Goal: Task Accomplishment & Management: Use online tool/utility

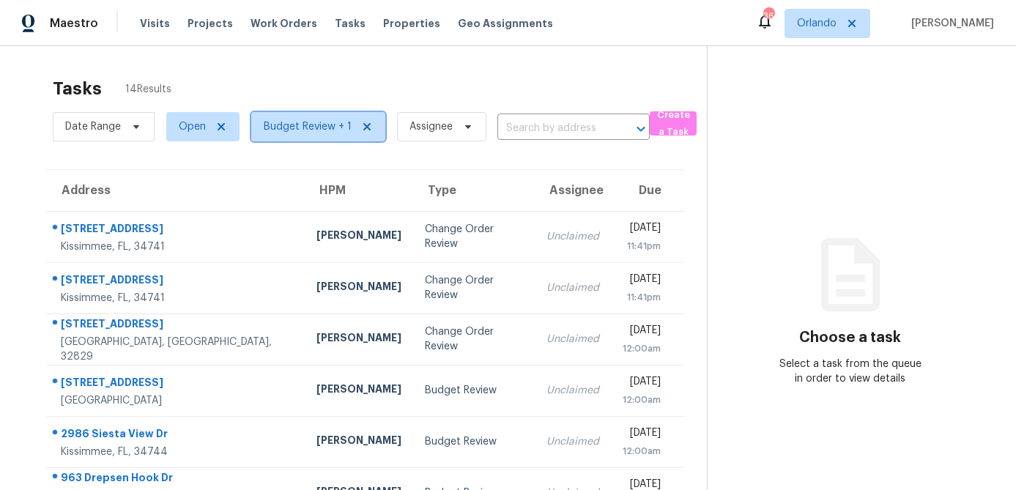
click at [319, 132] on span "Budget Review + 1" at bounding box center [308, 126] width 88 height 15
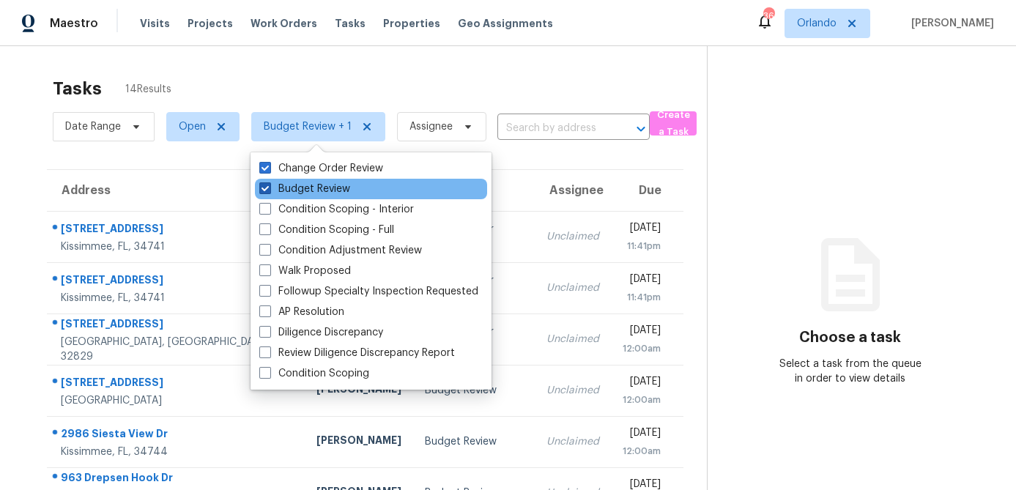
click at [287, 185] on label "Budget Review" at bounding box center [304, 189] width 91 height 15
click at [269, 185] on input "Budget Review" at bounding box center [264, 187] width 10 height 10
checkbox input "false"
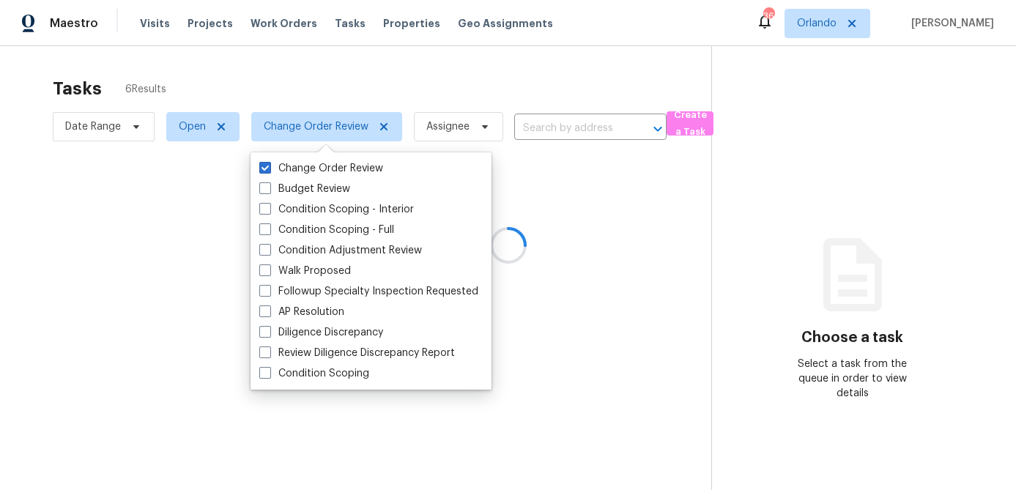
click at [352, 68] on div at bounding box center [508, 245] width 1016 height 490
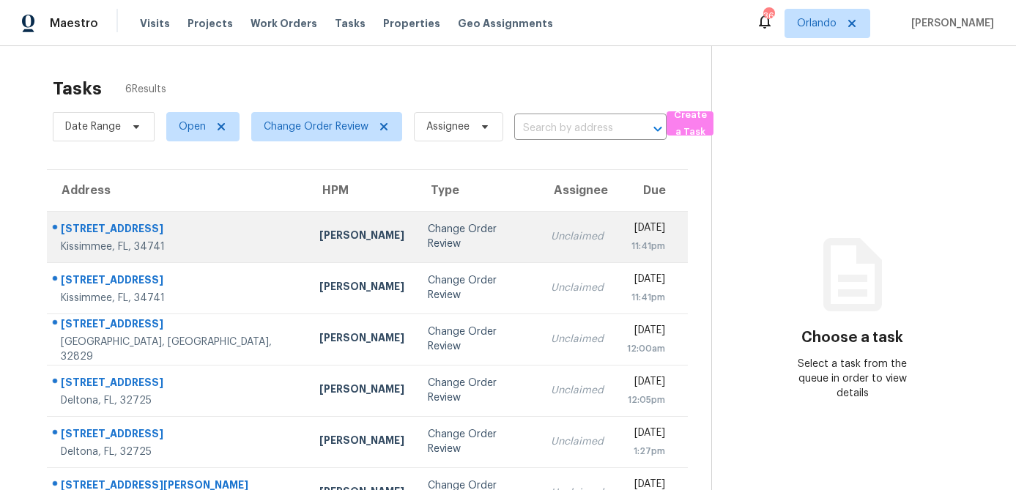
click at [428, 235] on div "Change Order Review" at bounding box center [478, 236] width 100 height 29
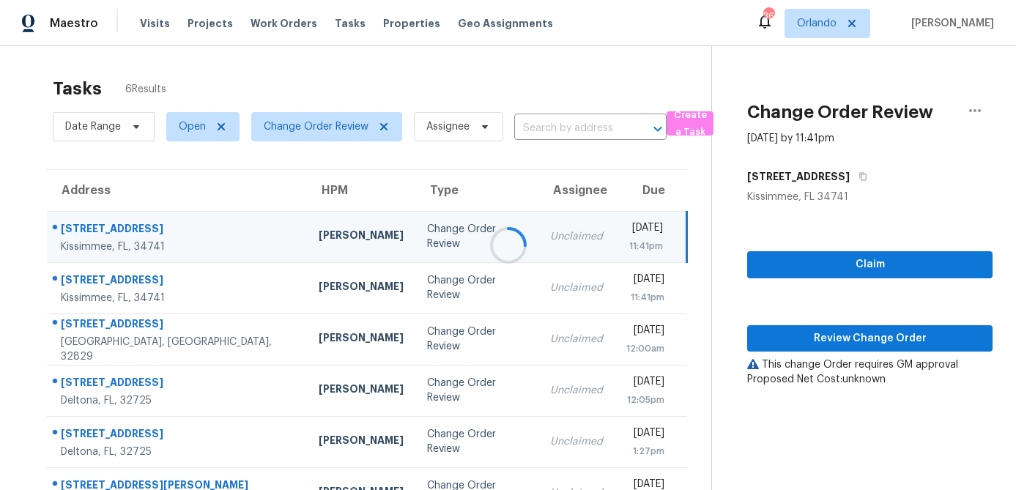
click at [874, 341] on div at bounding box center [508, 245] width 1016 height 490
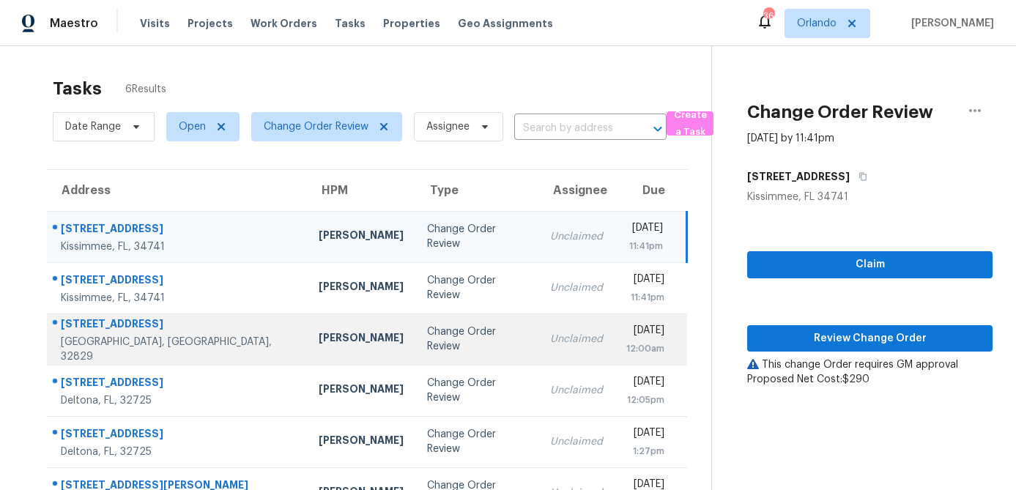
scroll to position [12, 0]
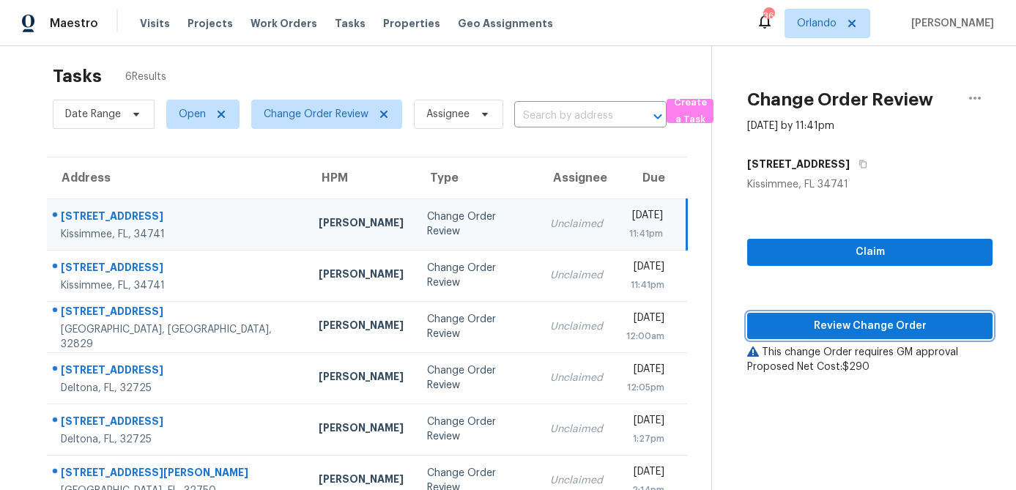
click at [875, 322] on span "Review Change Order" at bounding box center [870, 326] width 222 height 18
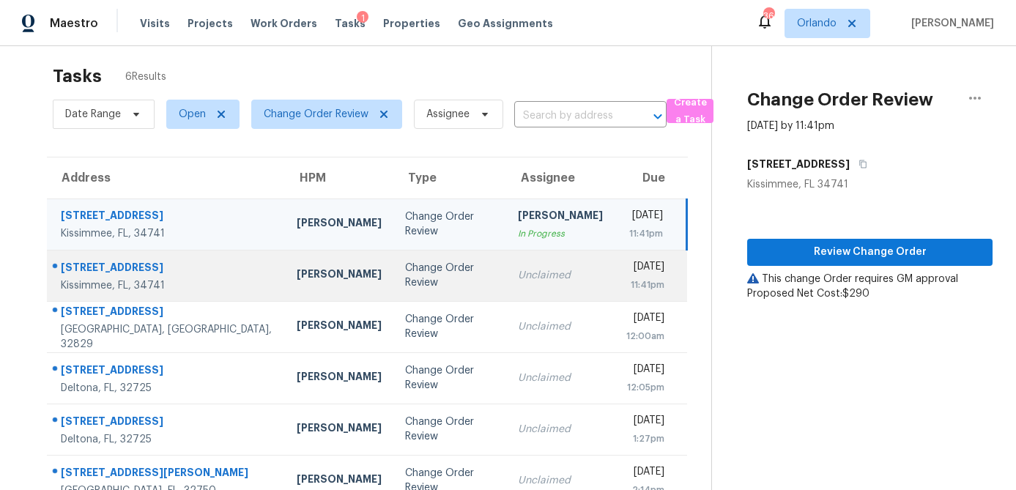
click at [405, 277] on div "Change Order Review" at bounding box center [449, 275] width 89 height 29
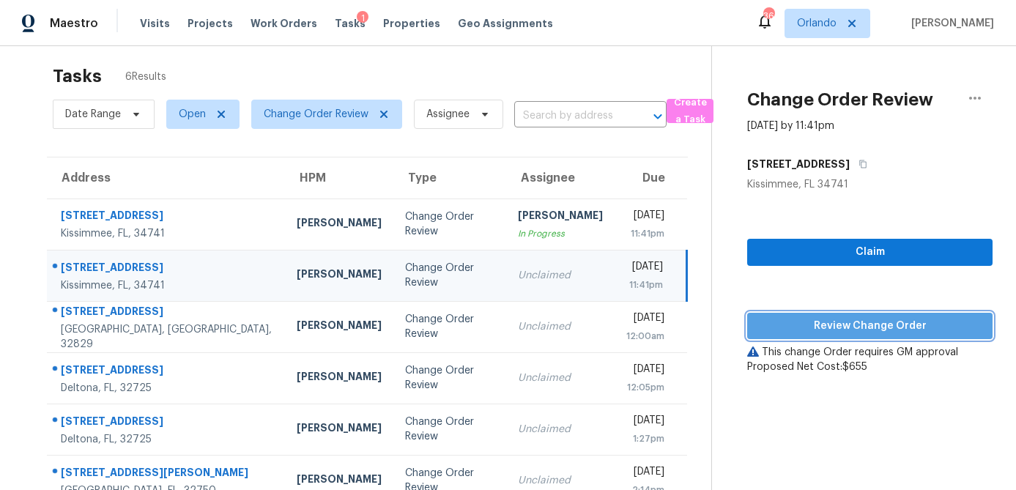
click at [873, 321] on span "Review Change Order" at bounding box center [870, 326] width 222 height 18
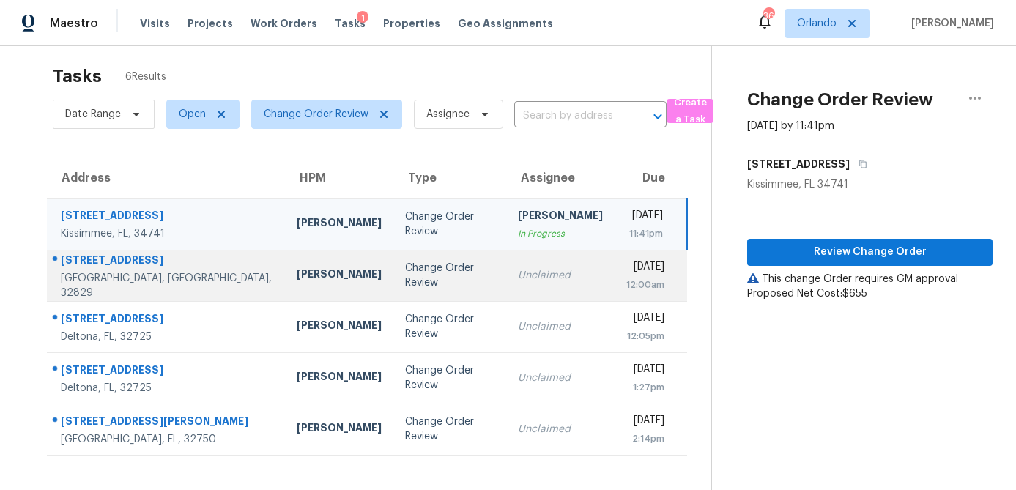
click at [393, 291] on td "Change Order Review" at bounding box center [449, 275] width 112 height 51
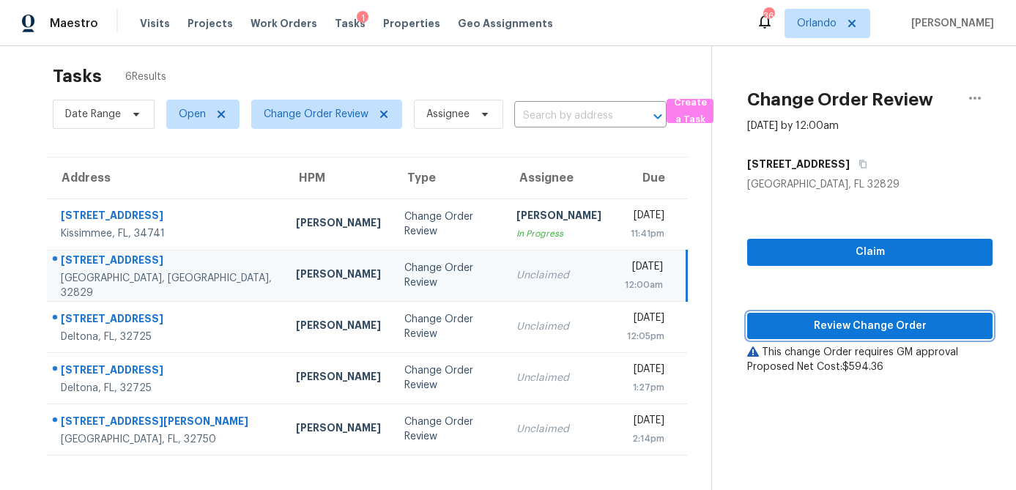
click at [883, 328] on span "Review Change Order" at bounding box center [870, 326] width 222 height 18
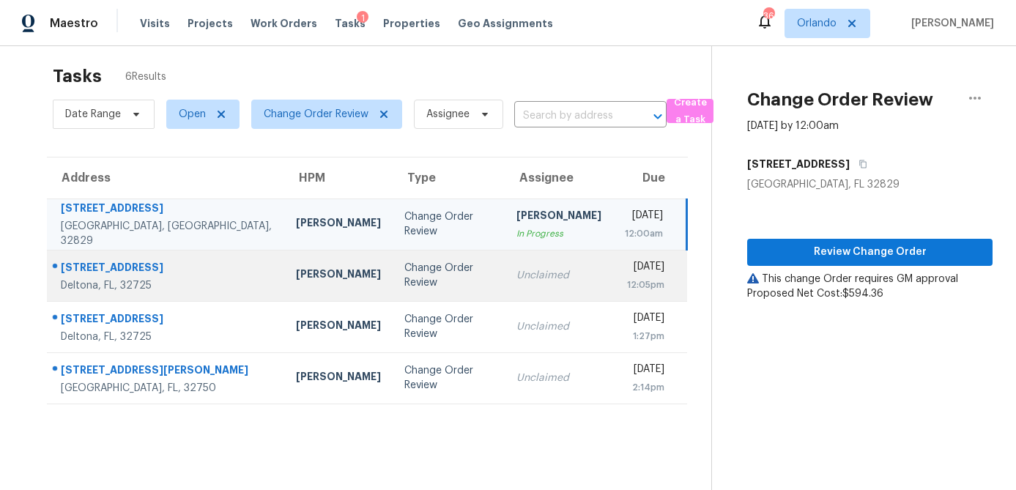
click at [296, 272] on div "[PERSON_NAME]" at bounding box center [338, 276] width 85 height 18
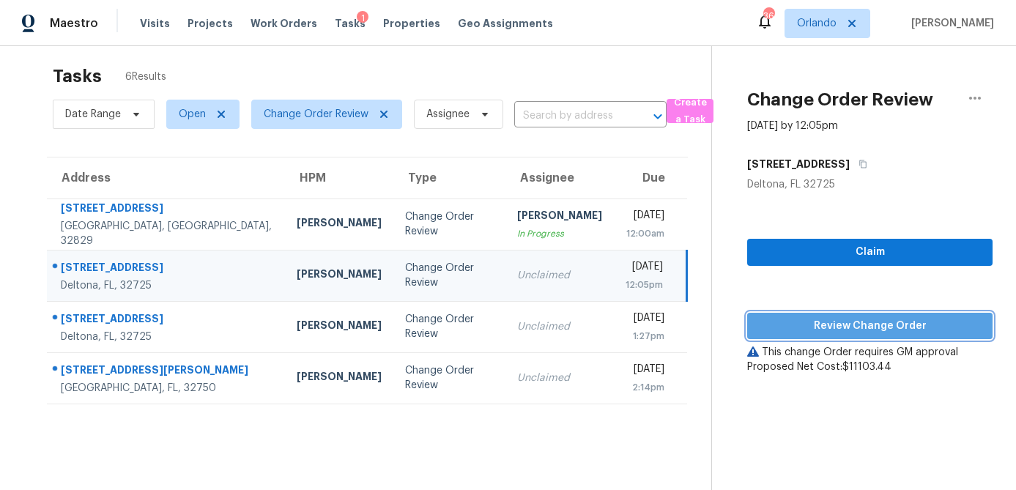
click at [856, 327] on span "Review Change Order" at bounding box center [870, 326] width 222 height 18
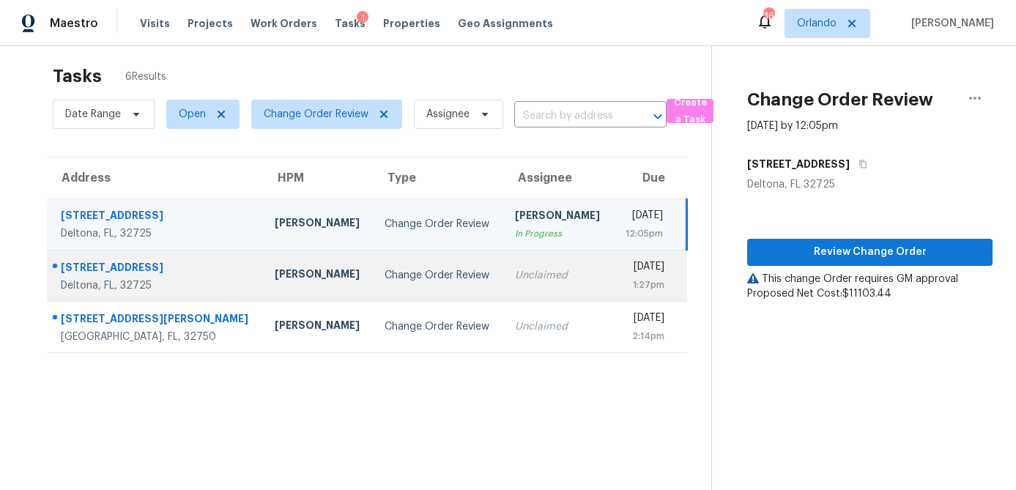
click at [263, 263] on td "[PERSON_NAME]" at bounding box center [318, 275] width 110 height 51
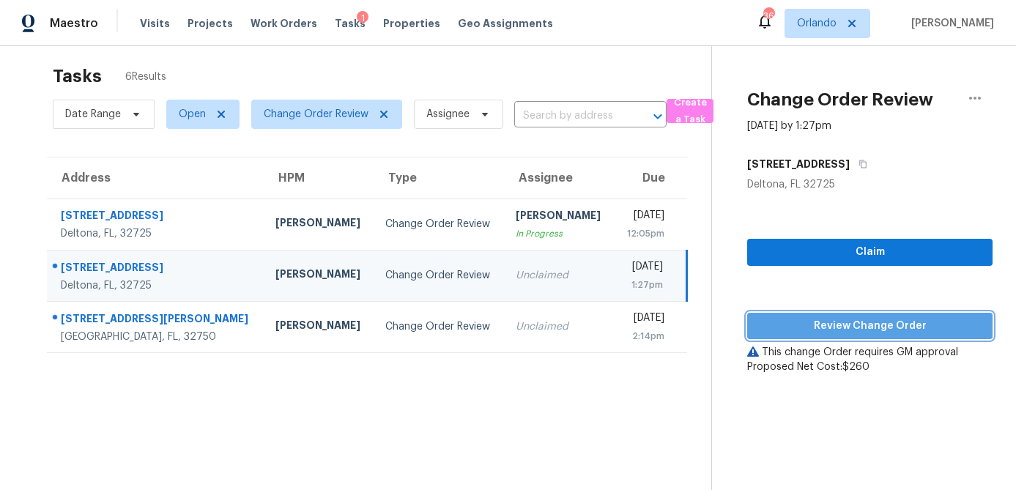
click at [877, 321] on span "Review Change Order" at bounding box center [870, 326] width 222 height 18
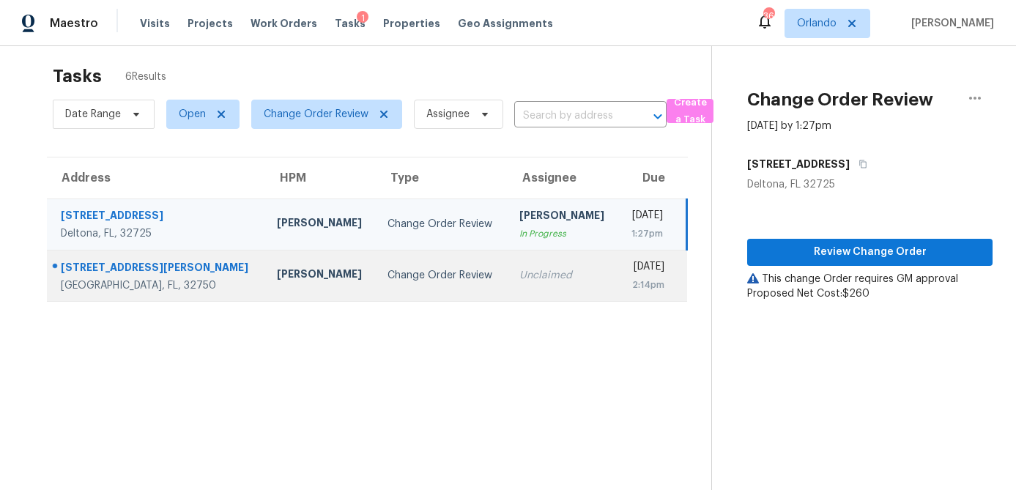
click at [277, 276] on div "[PERSON_NAME]" at bounding box center [321, 276] width 88 height 18
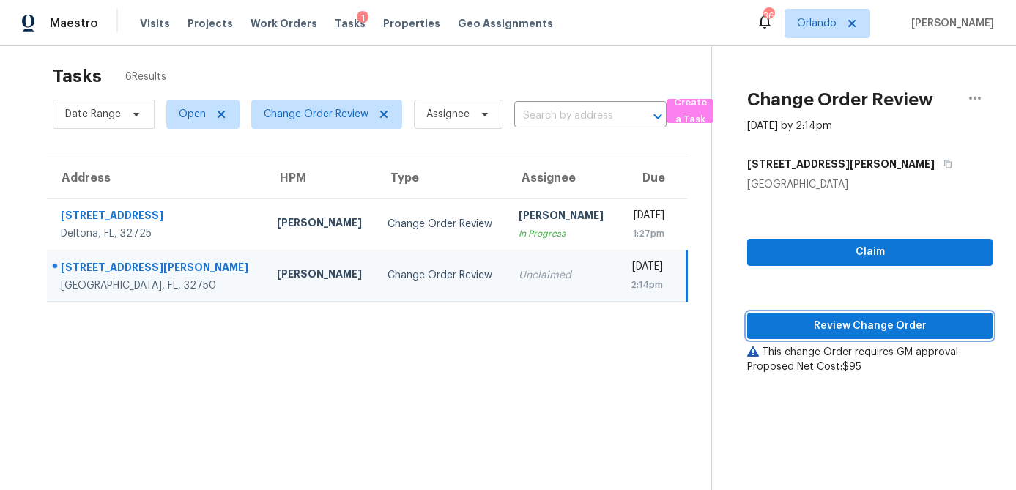
click at [816, 335] on button "Review Change Order" at bounding box center [869, 326] width 245 height 27
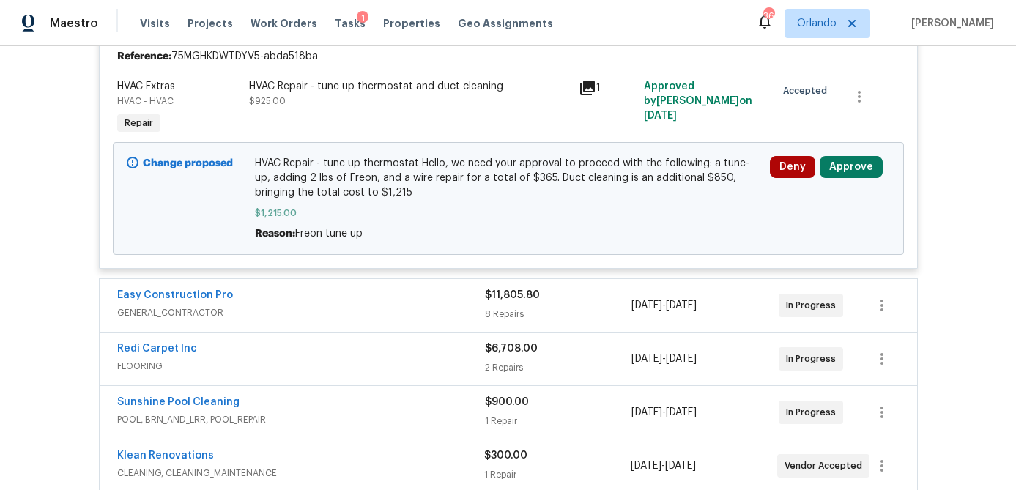
scroll to position [344, 0]
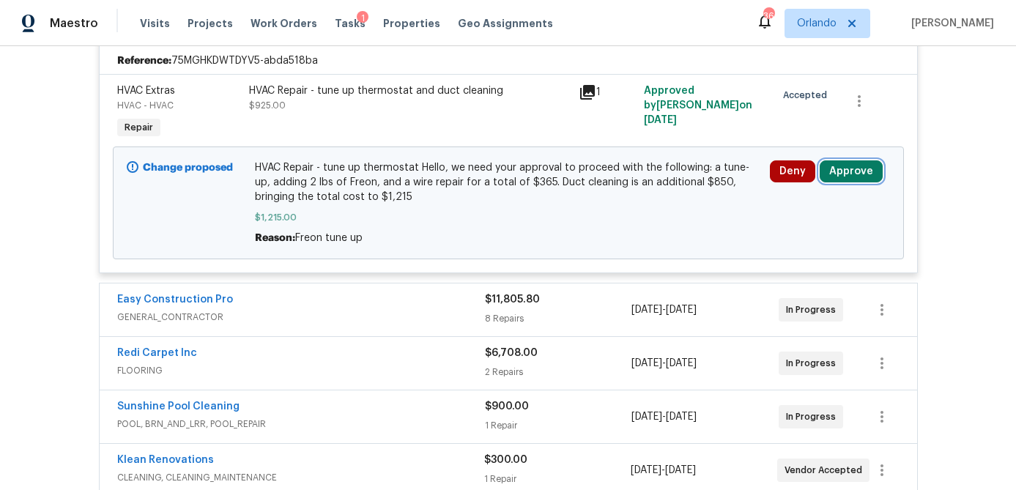
click at [839, 171] on button "Approve" at bounding box center [851, 171] width 63 height 22
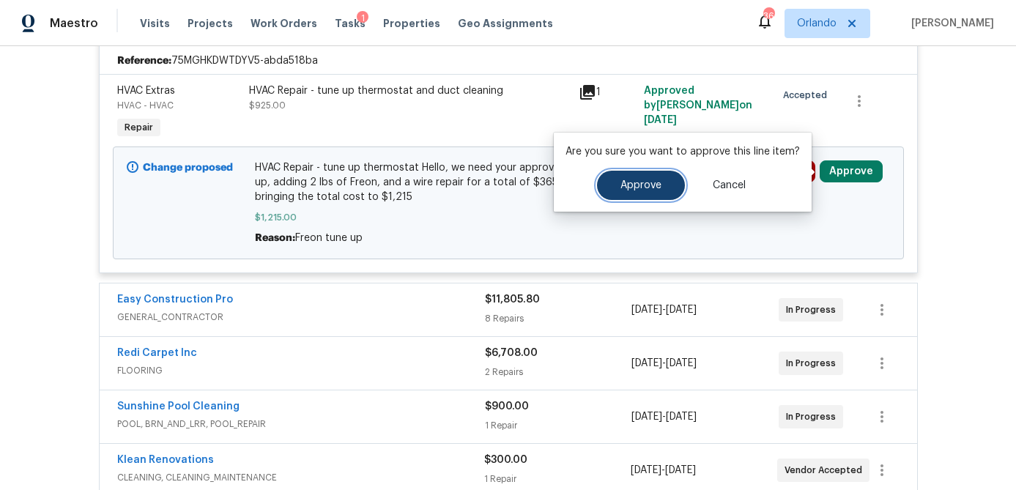
click at [635, 184] on span "Approve" at bounding box center [640, 185] width 41 height 11
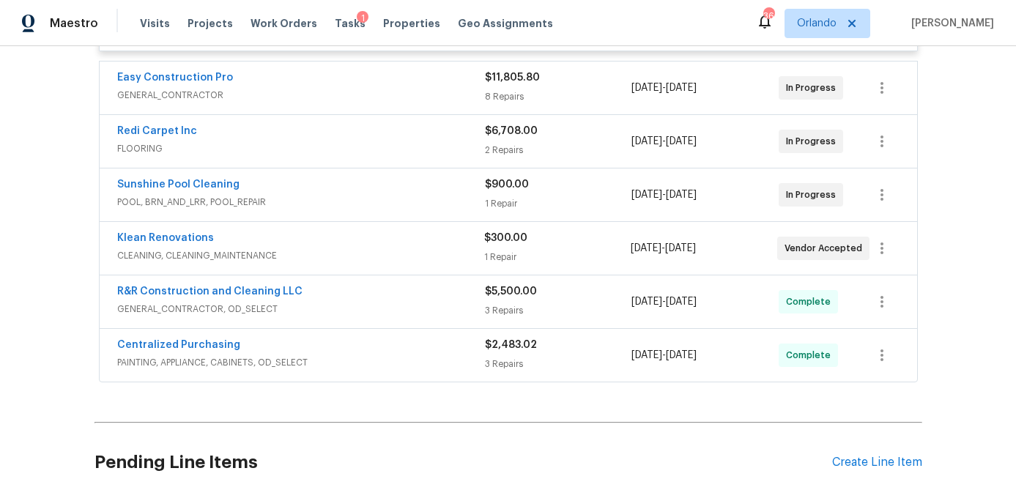
scroll to position [702, 0]
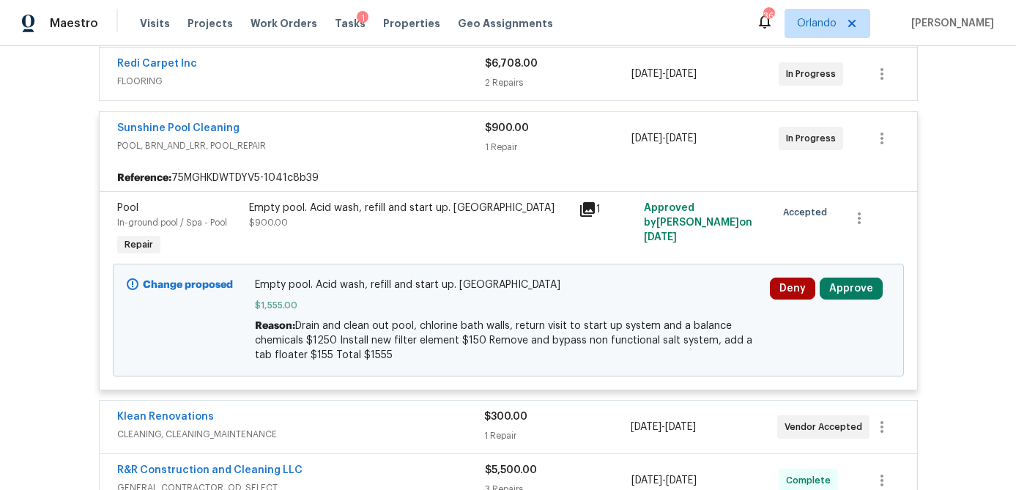
scroll to position [388, 0]
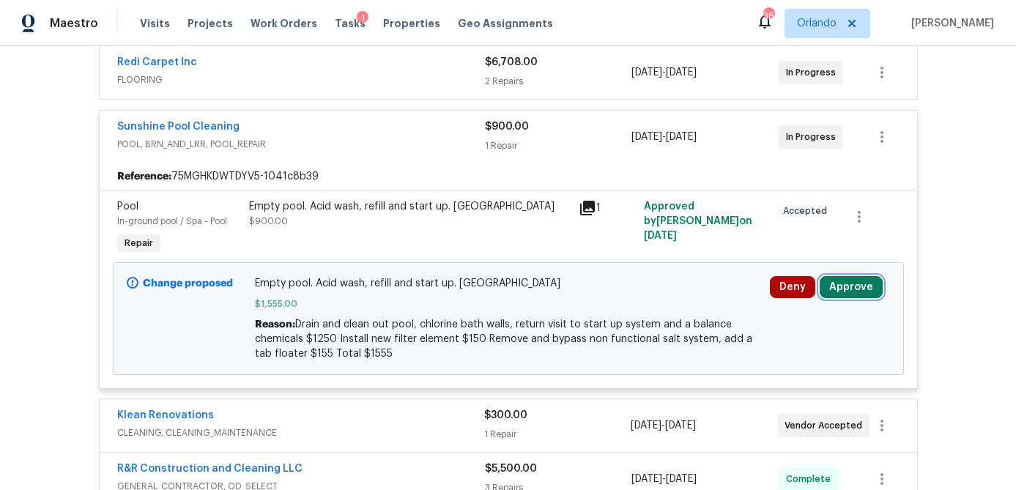
click at [842, 287] on button "Approve" at bounding box center [851, 287] width 63 height 22
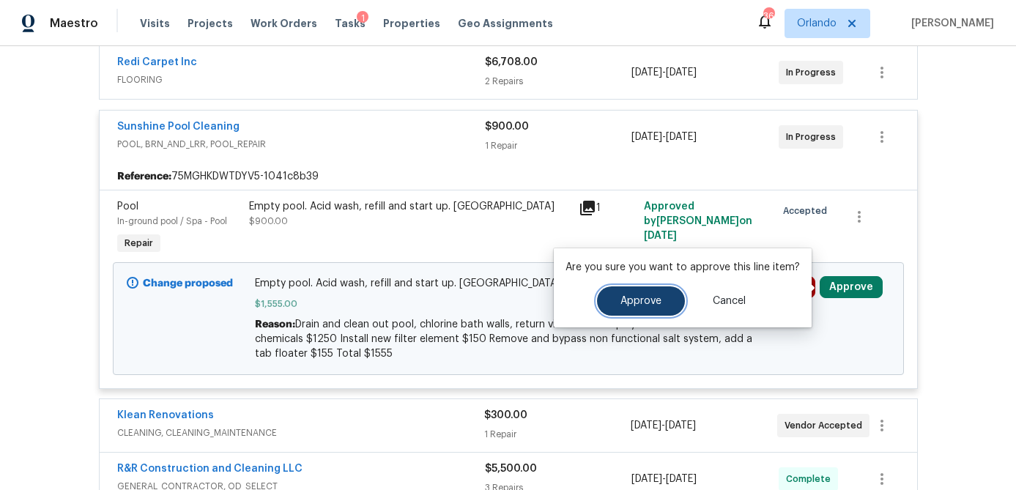
click at [663, 303] on button "Approve" at bounding box center [641, 300] width 88 height 29
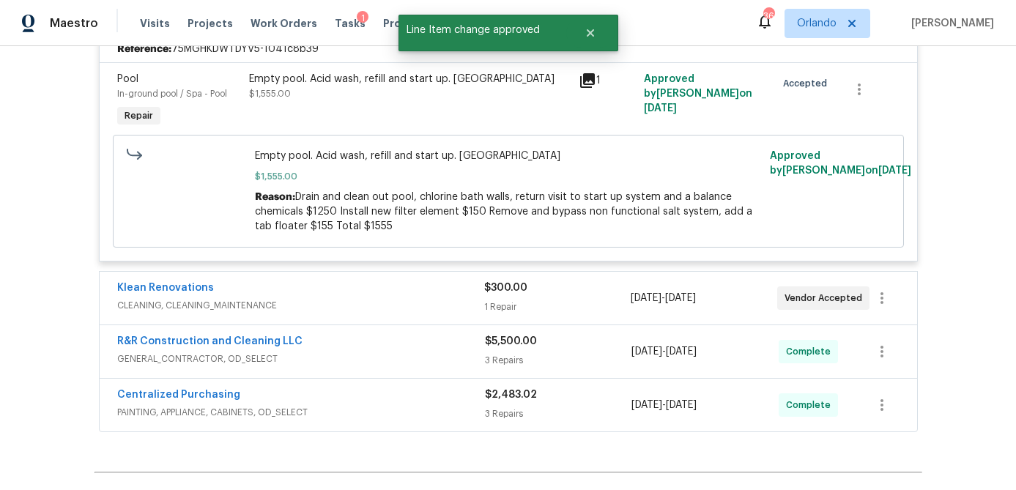
scroll to position [687, 0]
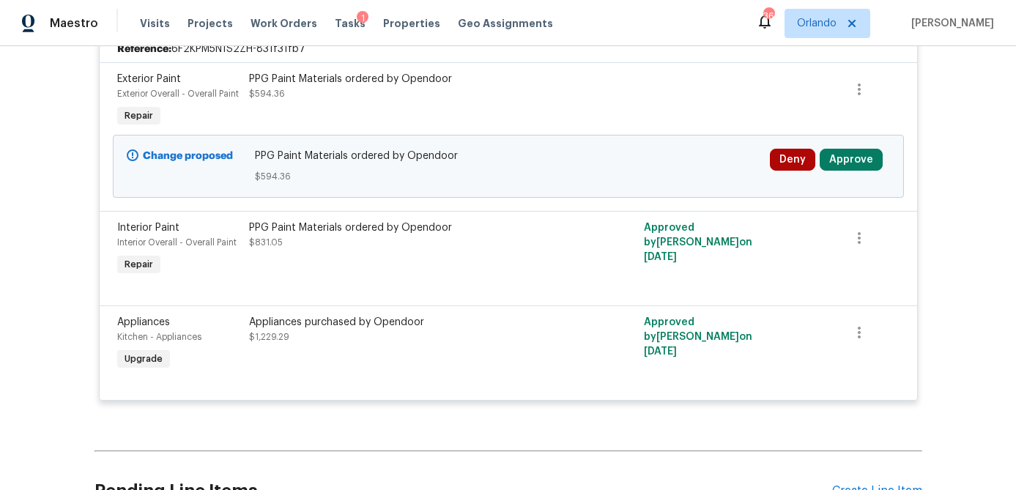
scroll to position [520, 0]
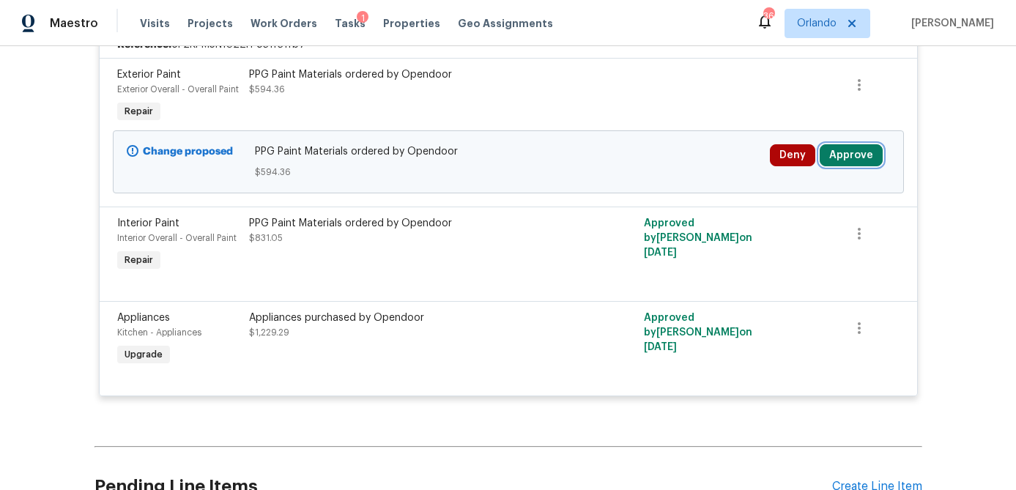
click at [845, 161] on button "Approve" at bounding box center [851, 155] width 63 height 22
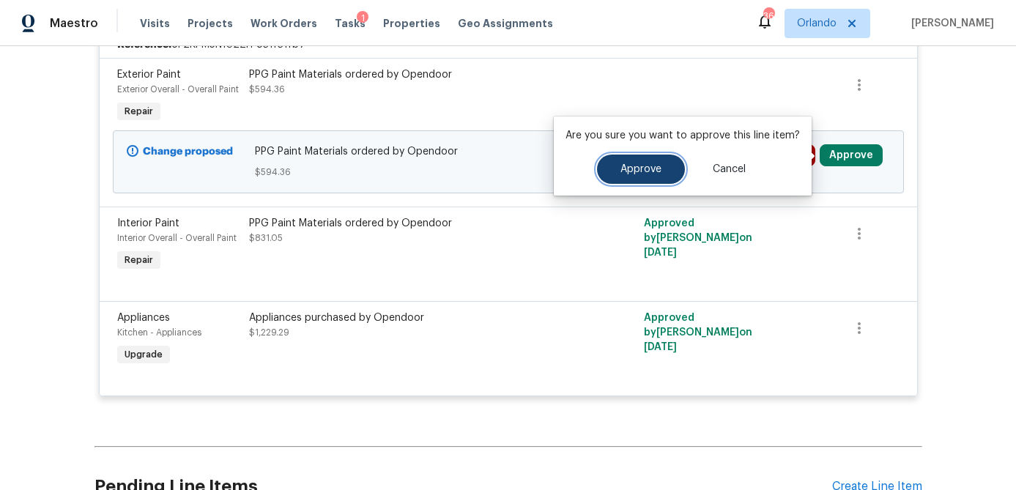
click at [669, 172] on button "Approve" at bounding box center [641, 169] width 88 height 29
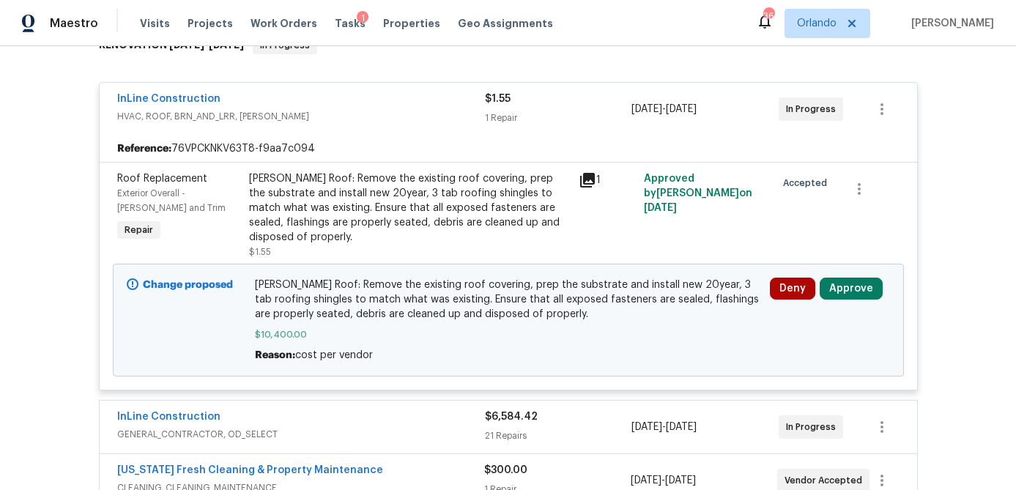
scroll to position [257, 0]
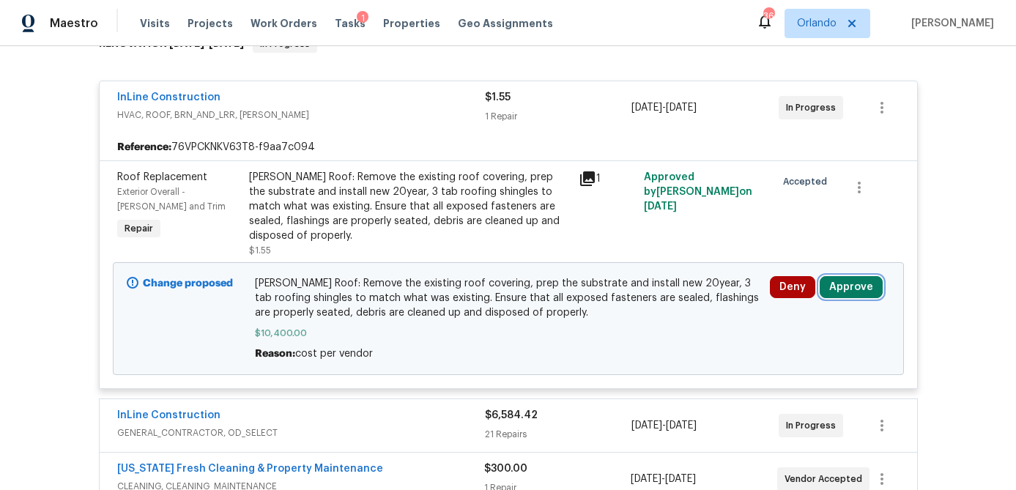
click at [845, 276] on button "Approve" at bounding box center [851, 287] width 63 height 22
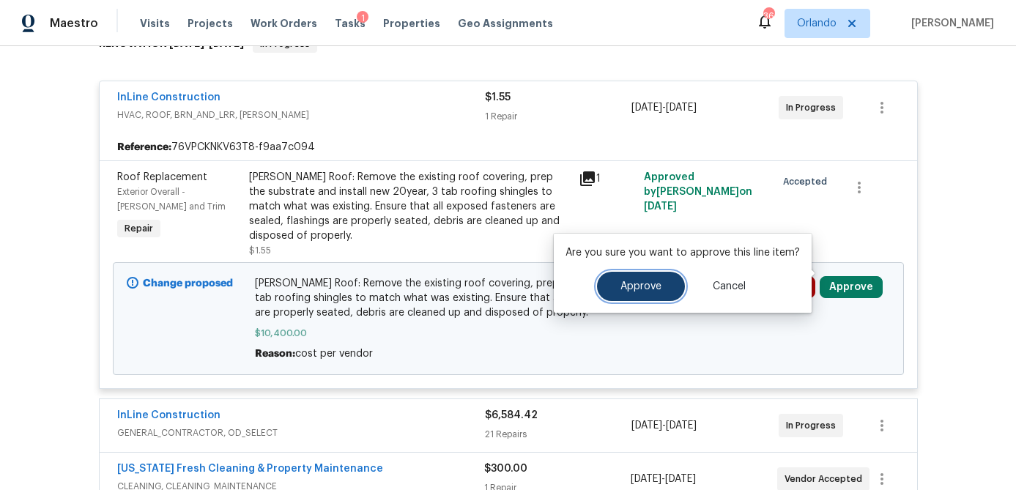
click at [639, 285] on span "Approve" at bounding box center [640, 286] width 41 height 11
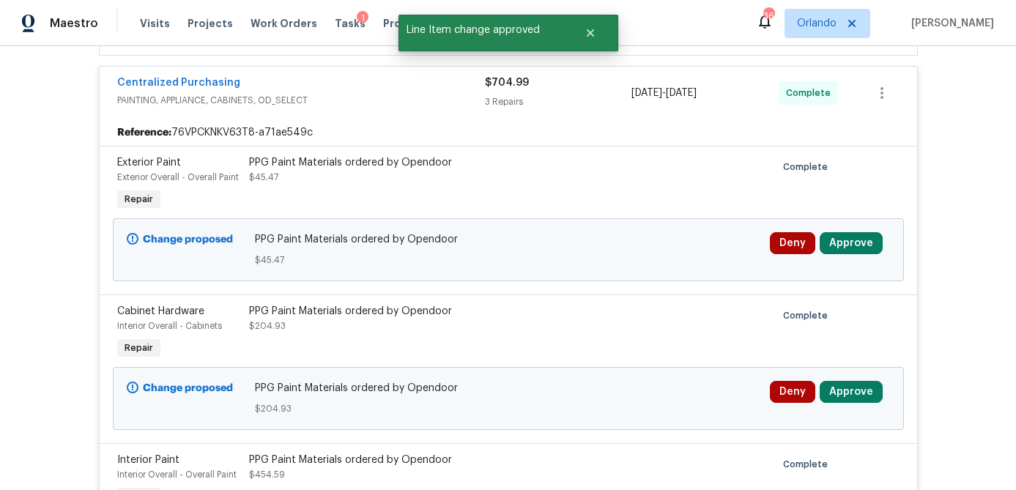
scroll to position [719, 0]
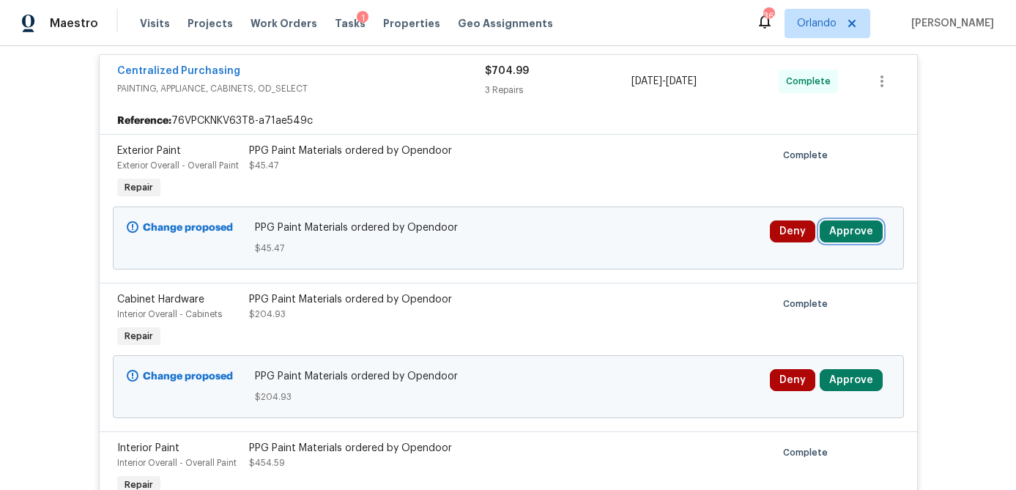
click at [853, 220] on button "Approve" at bounding box center [851, 231] width 63 height 22
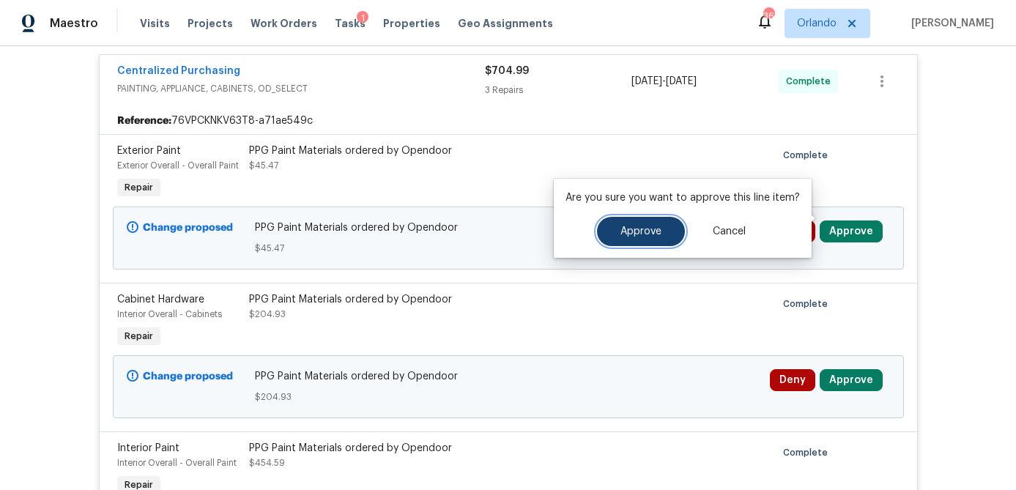
click at [664, 222] on button "Approve" at bounding box center [641, 231] width 88 height 29
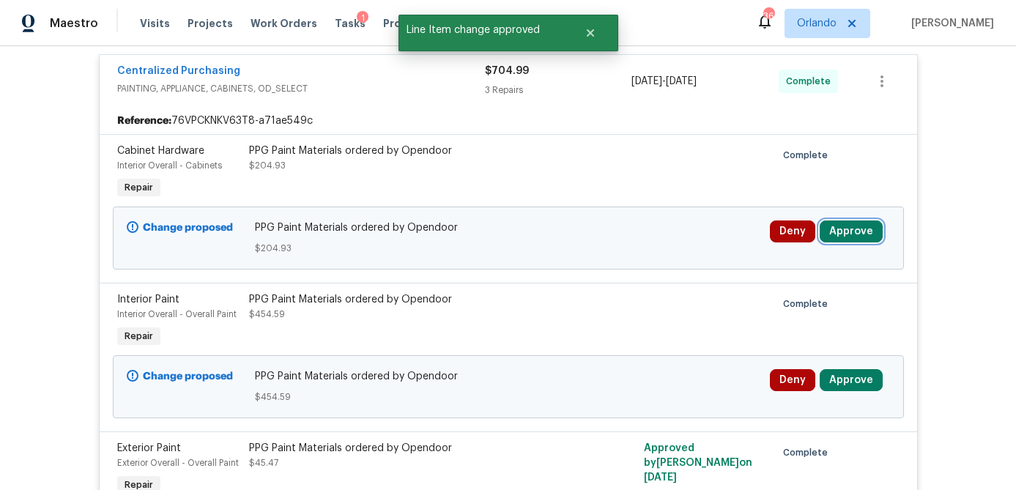
click at [849, 223] on button "Approve" at bounding box center [851, 231] width 63 height 22
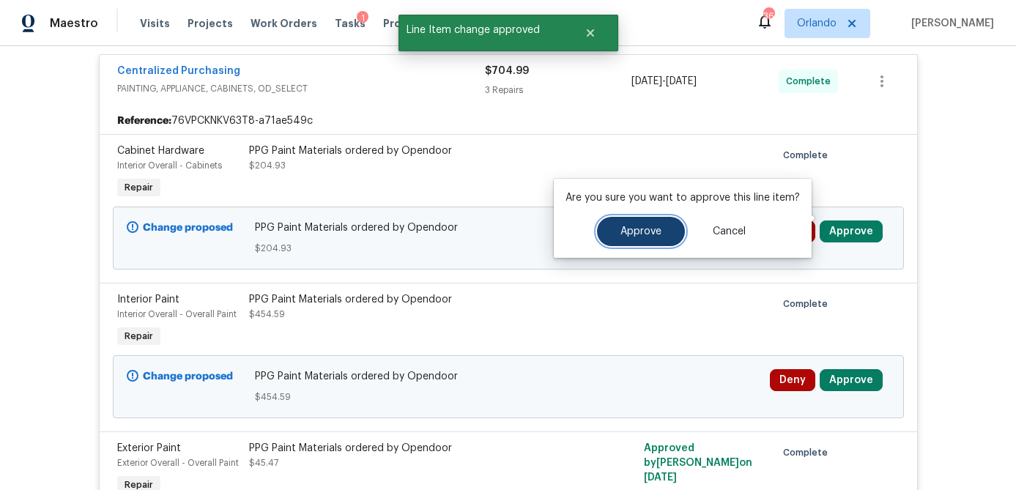
click at [660, 226] on button "Approve" at bounding box center [641, 231] width 88 height 29
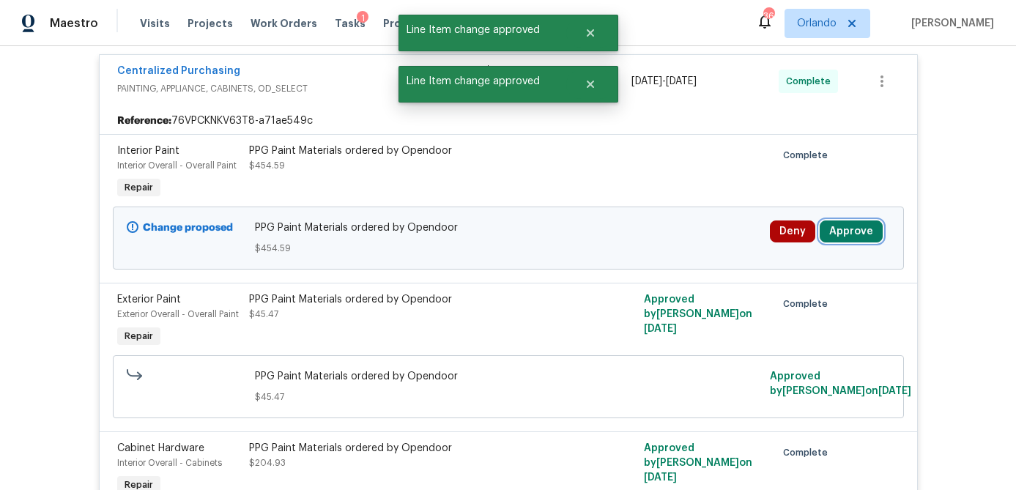
click at [833, 220] on button "Approve" at bounding box center [851, 231] width 63 height 22
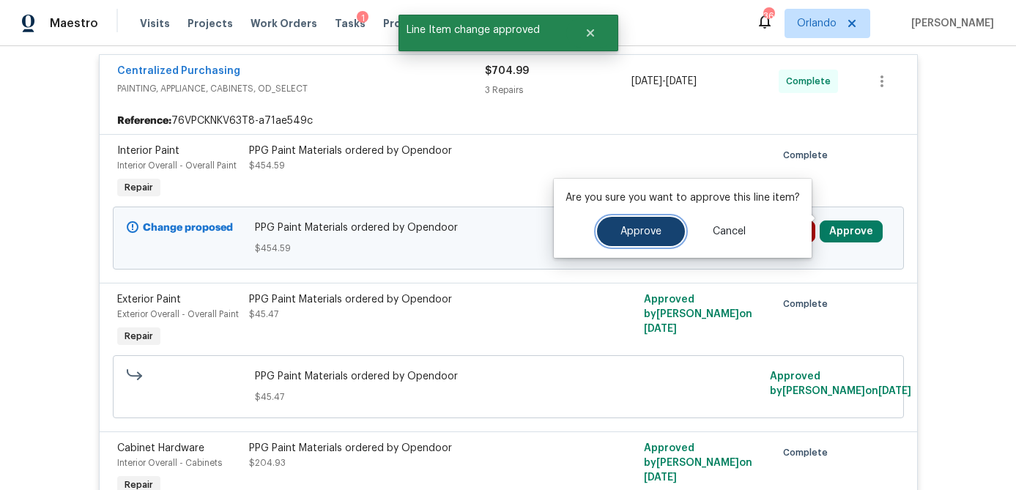
click at [656, 223] on button "Approve" at bounding box center [641, 231] width 88 height 29
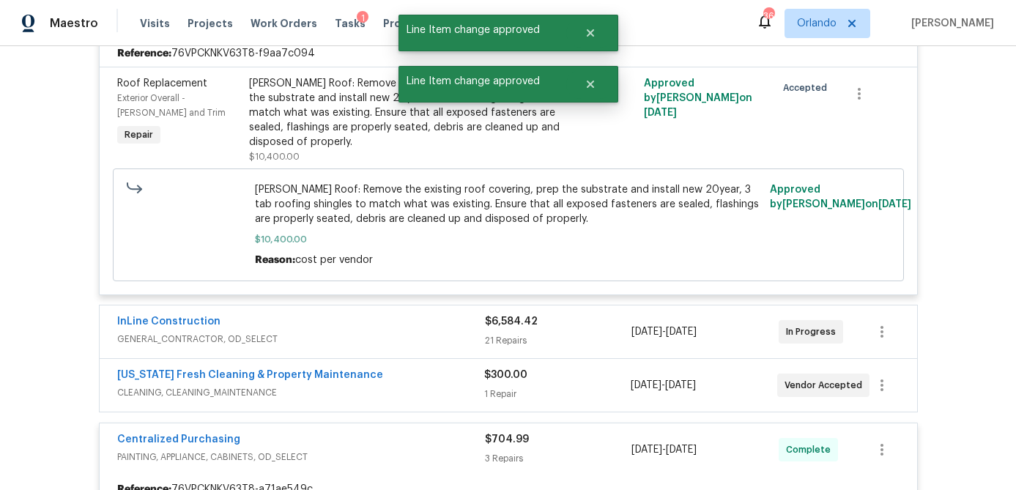
scroll to position [0, 0]
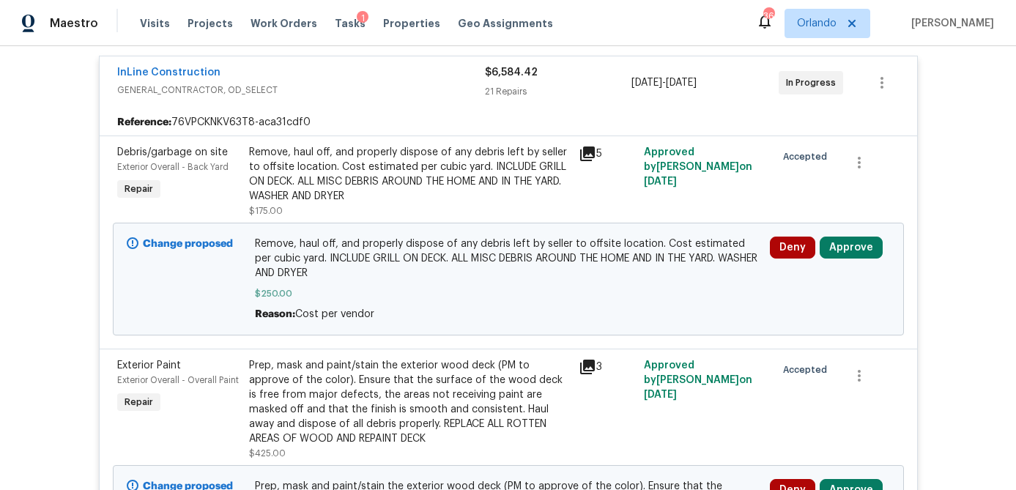
scroll to position [349, 0]
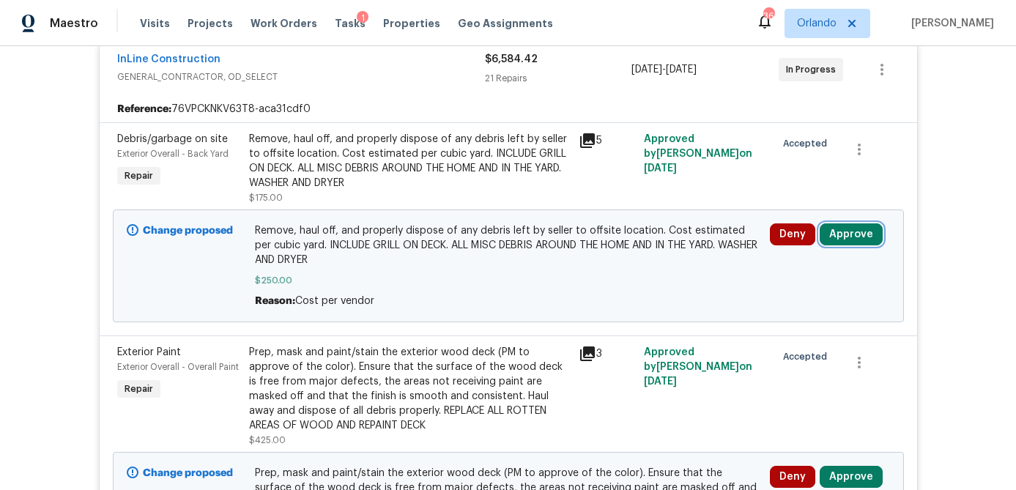
click at [856, 230] on button "Approve" at bounding box center [851, 234] width 63 height 22
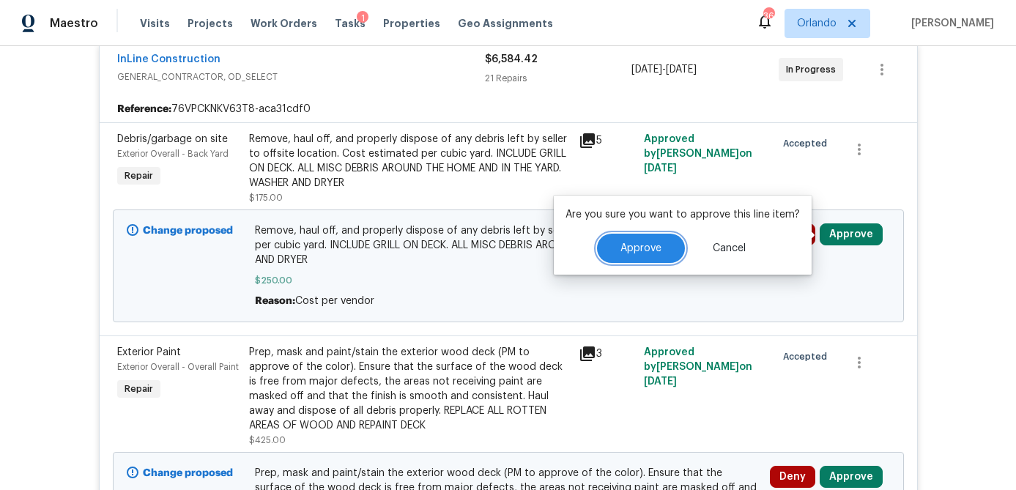
click at [650, 247] on span "Approve" at bounding box center [640, 248] width 41 height 11
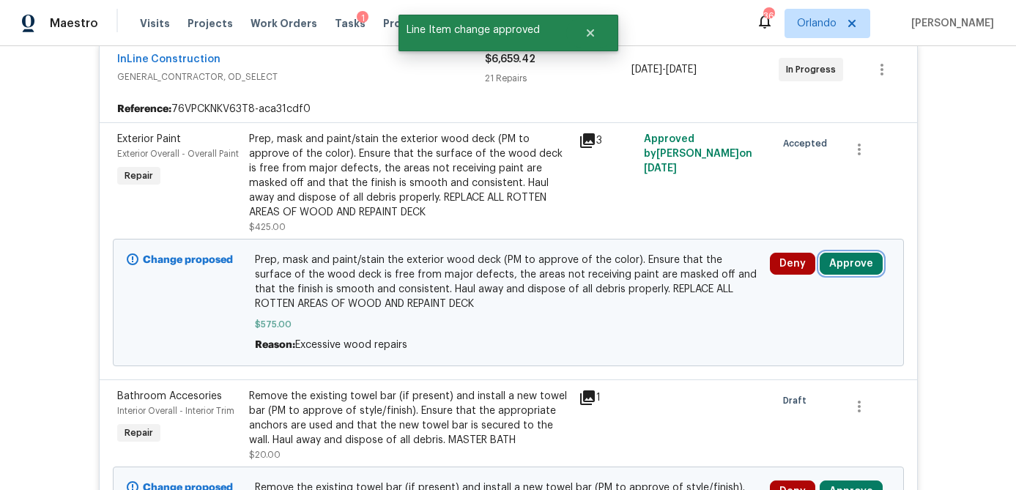
click at [845, 264] on button "Approve" at bounding box center [851, 264] width 63 height 22
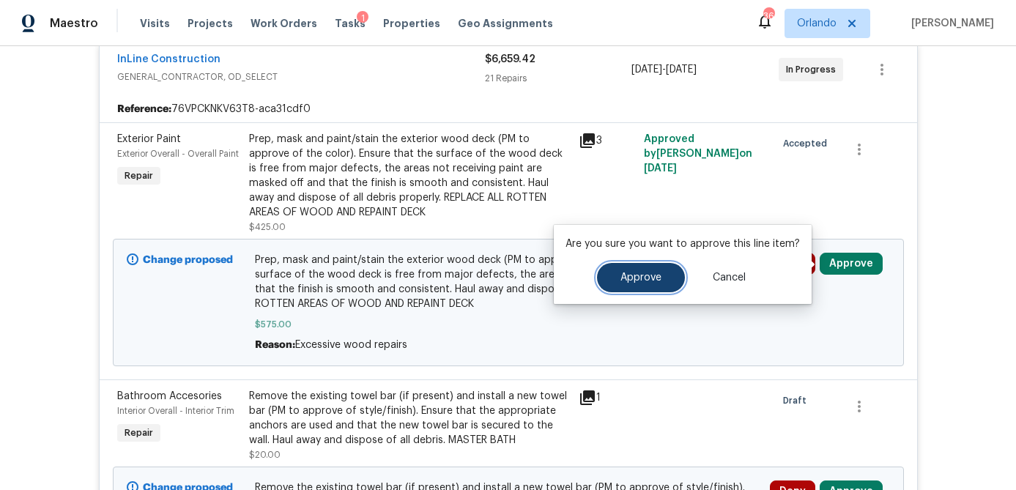
click at [658, 280] on button "Approve" at bounding box center [641, 277] width 88 height 29
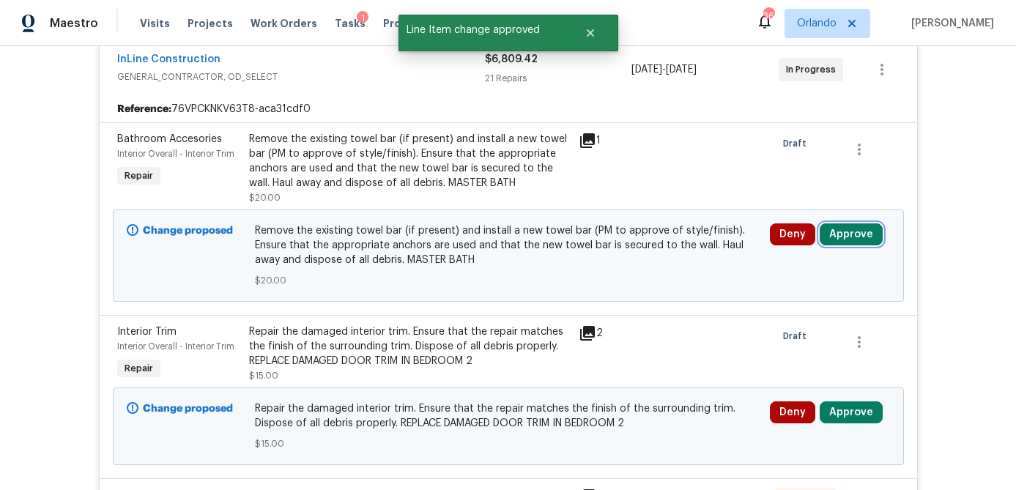
click at [842, 234] on button "Approve" at bounding box center [851, 234] width 63 height 22
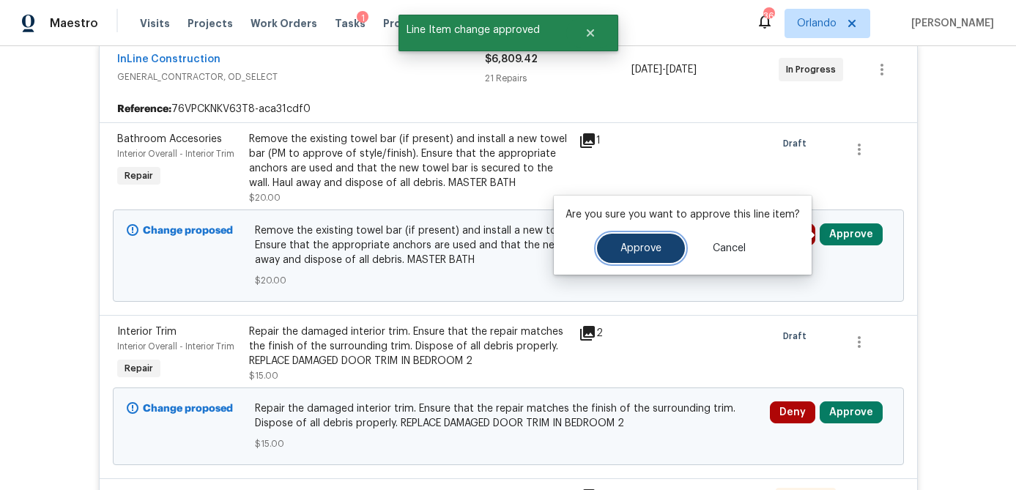
click at [637, 252] on span "Approve" at bounding box center [640, 248] width 41 height 11
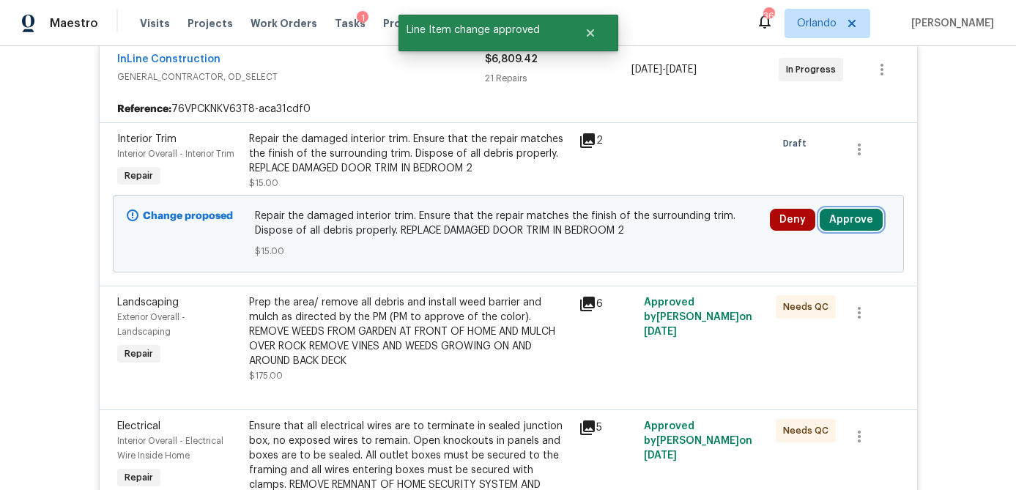
click at [835, 217] on button "Approve" at bounding box center [851, 220] width 63 height 22
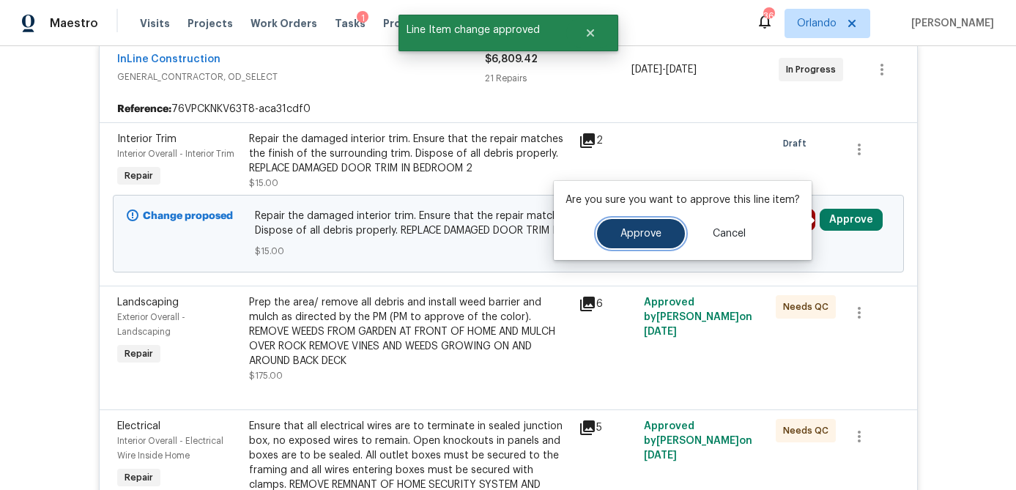
click at [623, 240] on button "Approve" at bounding box center [641, 233] width 88 height 29
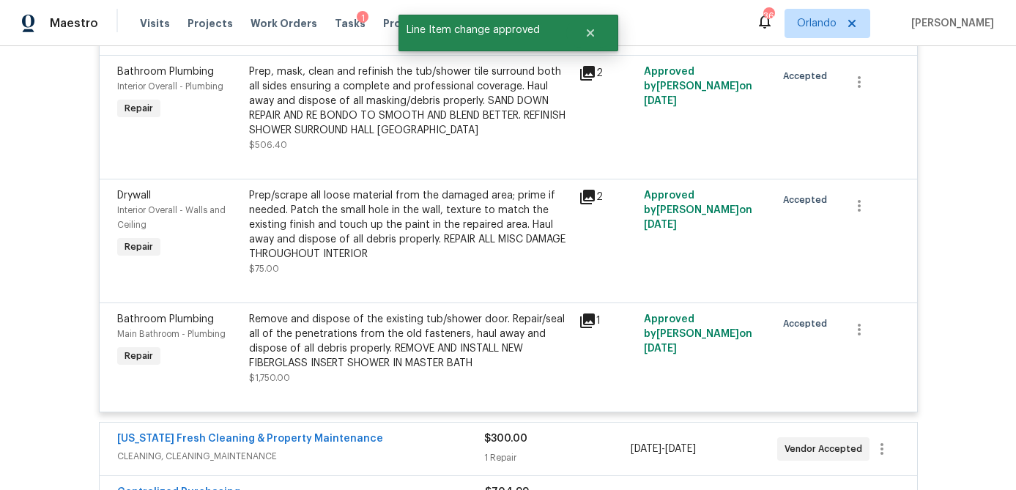
scroll to position [3305, 0]
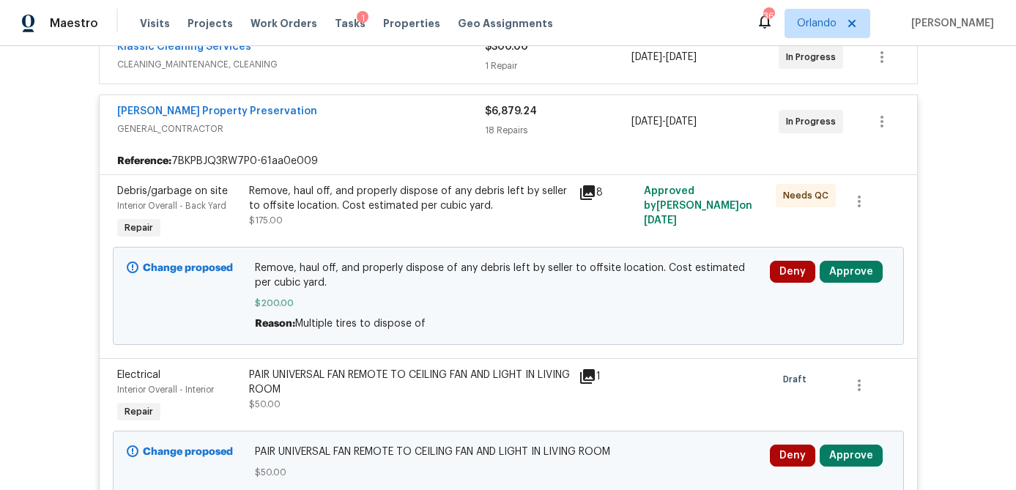
scroll to position [334, 0]
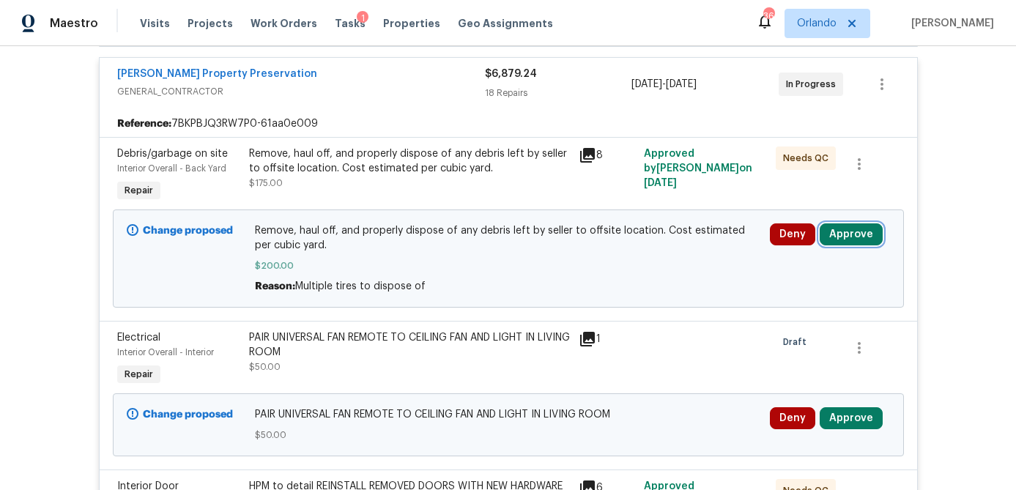
click at [843, 232] on button "Approve" at bounding box center [851, 234] width 63 height 22
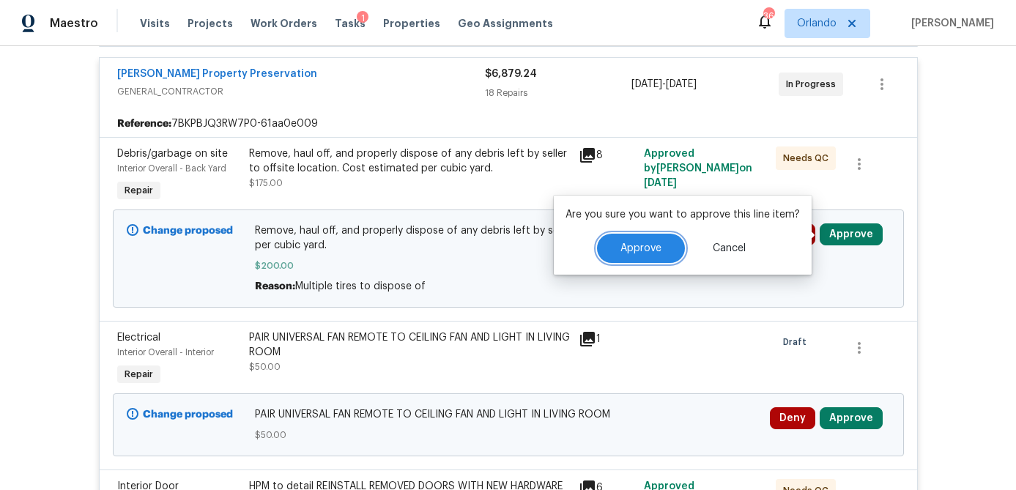
click at [641, 241] on button "Approve" at bounding box center [641, 248] width 88 height 29
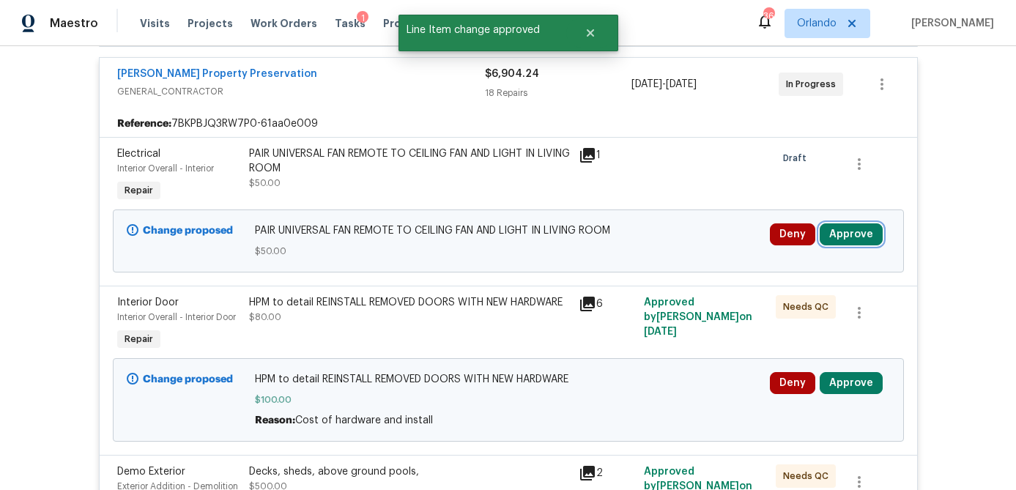
click at [856, 243] on button "Approve" at bounding box center [851, 234] width 63 height 22
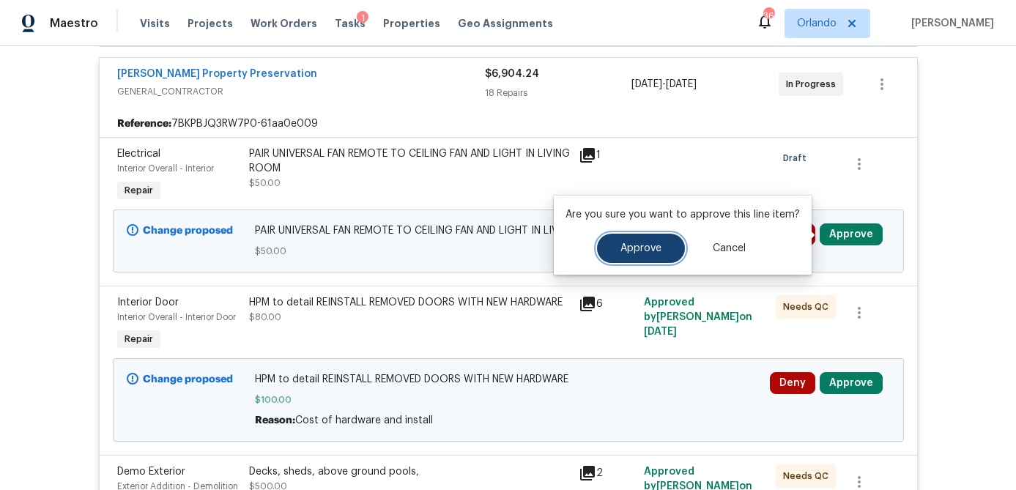
click at [656, 250] on span "Approve" at bounding box center [640, 248] width 41 height 11
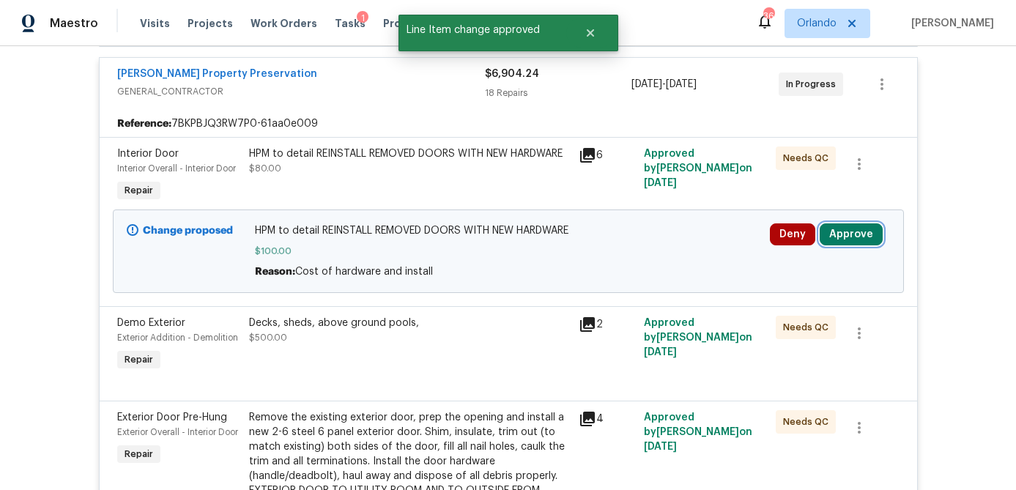
click at [853, 237] on button "Approve" at bounding box center [851, 234] width 63 height 22
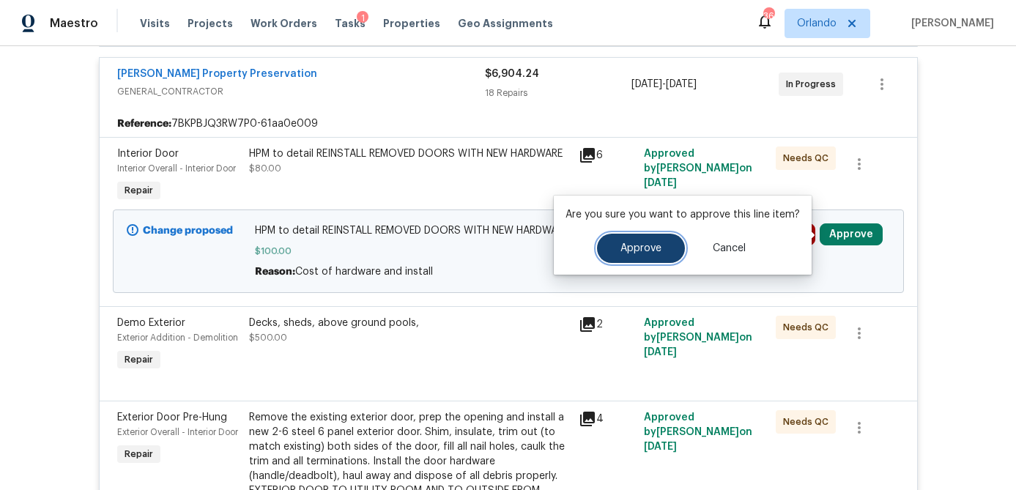
click at [669, 240] on button "Approve" at bounding box center [641, 248] width 88 height 29
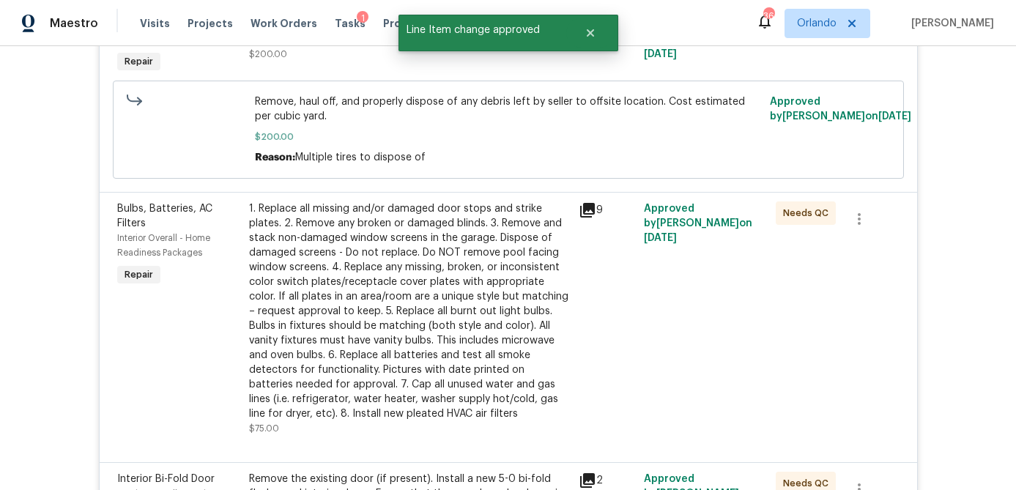
scroll to position [2786, 0]
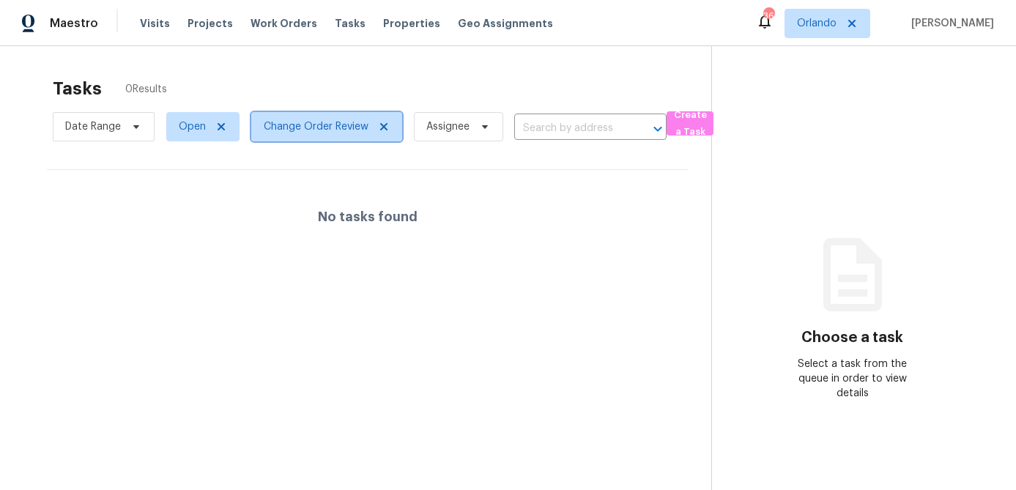
click at [322, 134] on span "Change Order Review" at bounding box center [326, 126] width 151 height 29
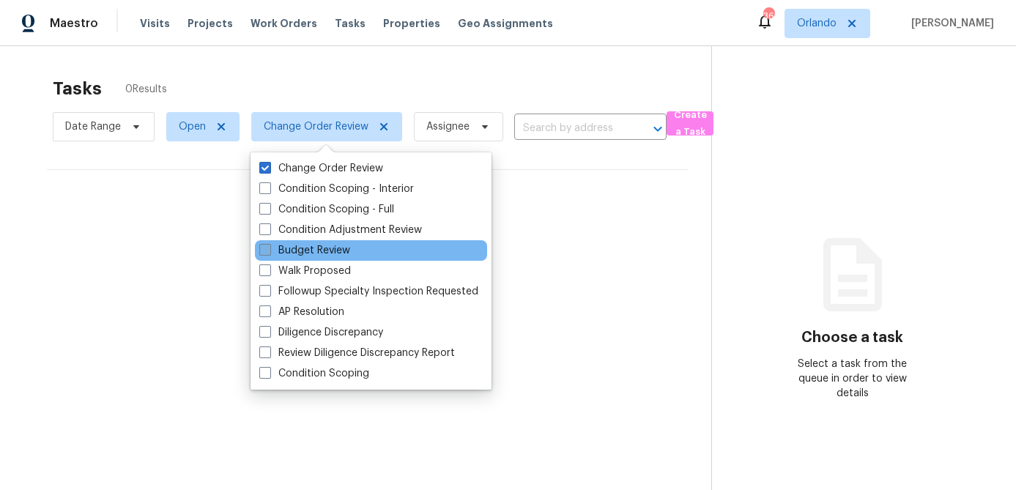
click at [264, 244] on span at bounding box center [265, 250] width 12 height 12
click at [264, 244] on input "Budget Review" at bounding box center [264, 248] width 10 height 10
checkbox input "true"
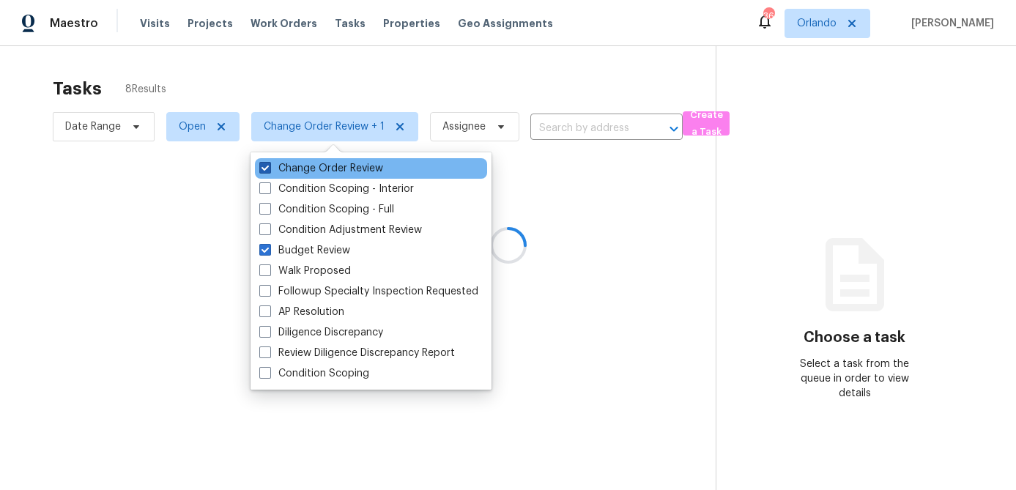
click at [266, 169] on span at bounding box center [265, 168] width 12 height 12
click at [266, 169] on input "Change Order Review" at bounding box center [264, 166] width 10 height 10
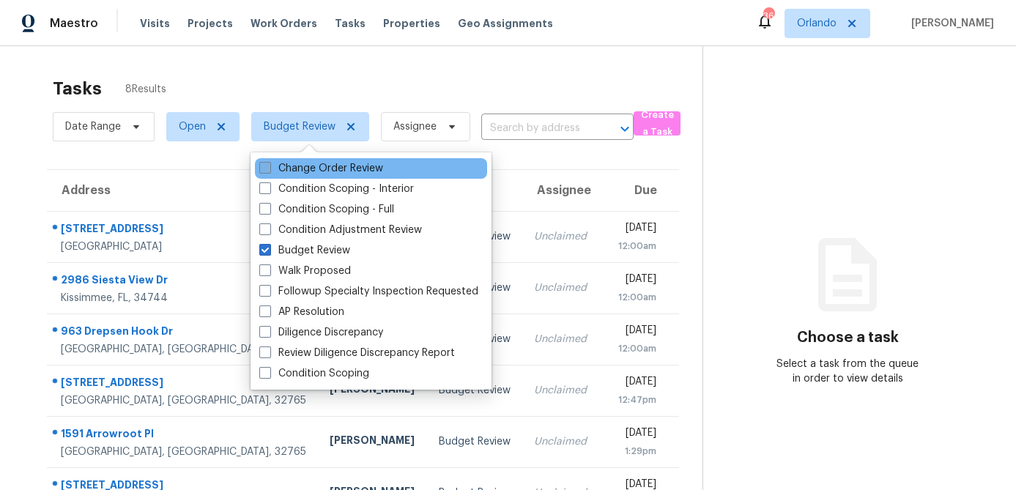
click at [267, 168] on span at bounding box center [265, 168] width 12 height 12
click at [267, 168] on input "Change Order Review" at bounding box center [264, 166] width 10 height 10
checkbox input "true"
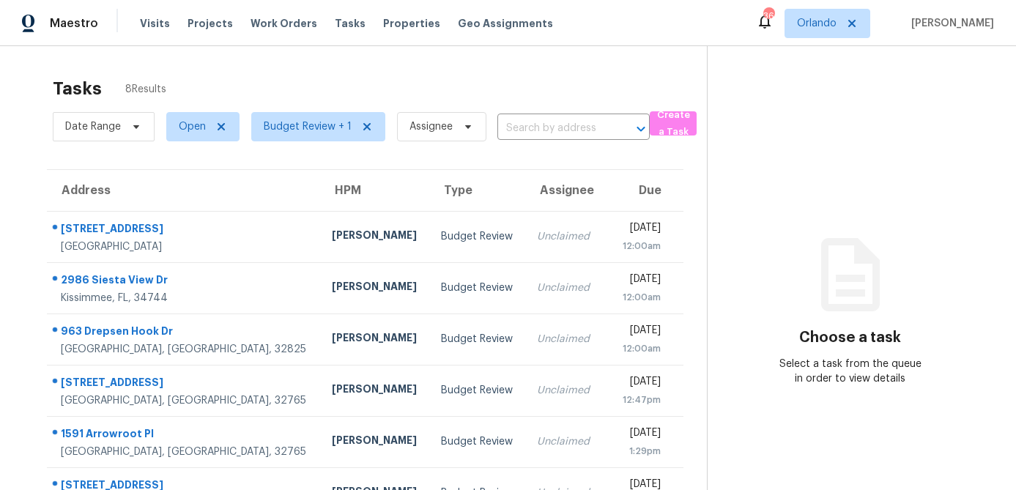
click at [332, 81] on div "Tasks 8 Results" at bounding box center [380, 89] width 654 height 38
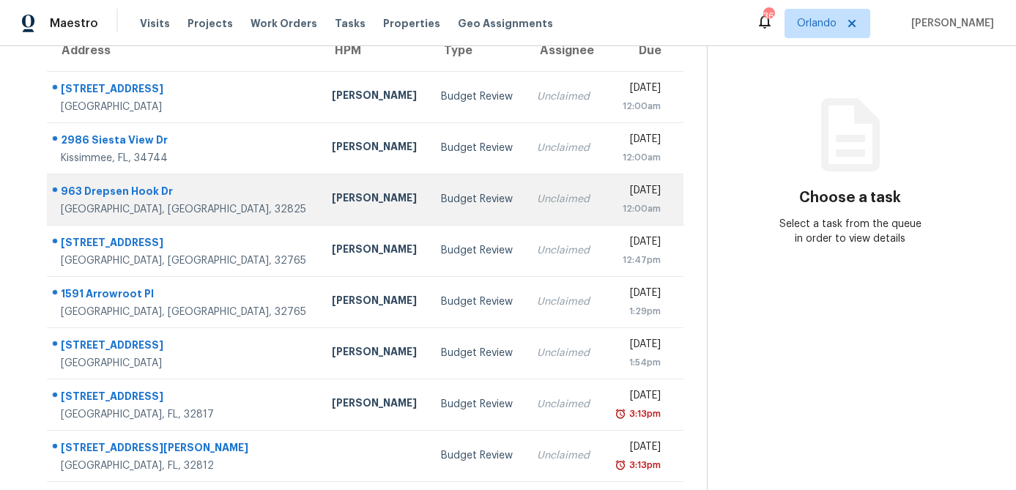
scroll to position [143, 0]
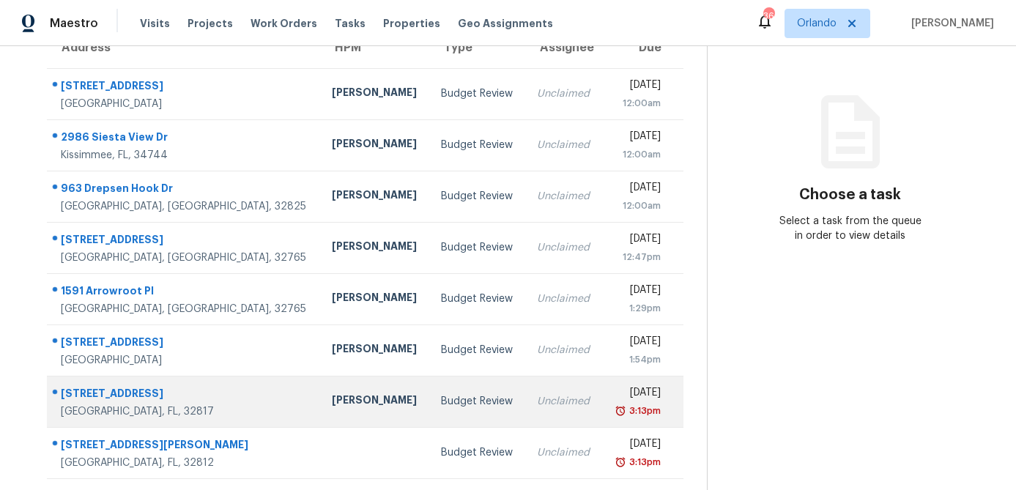
click at [332, 398] on div "[PERSON_NAME]" at bounding box center [375, 402] width 86 height 18
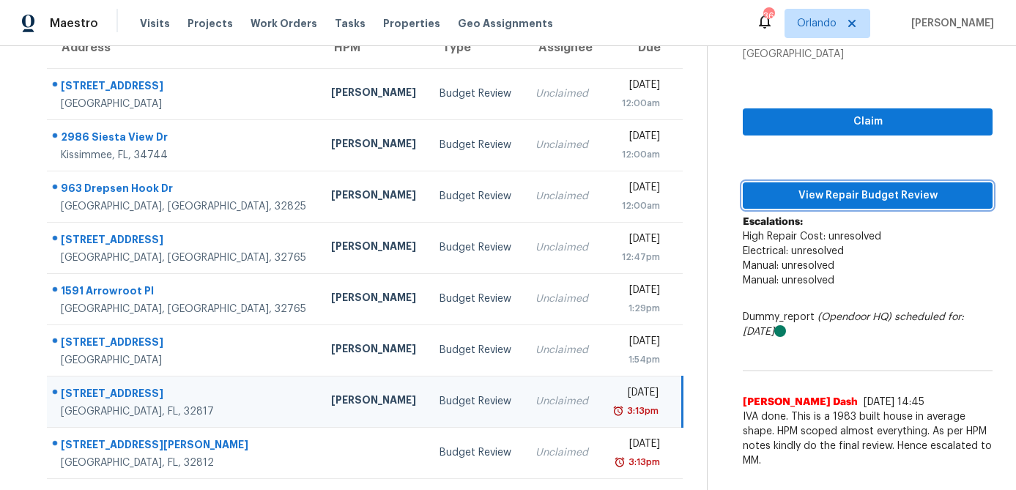
click at [905, 198] on span "View Repair Budget Review" at bounding box center [867, 196] width 226 height 18
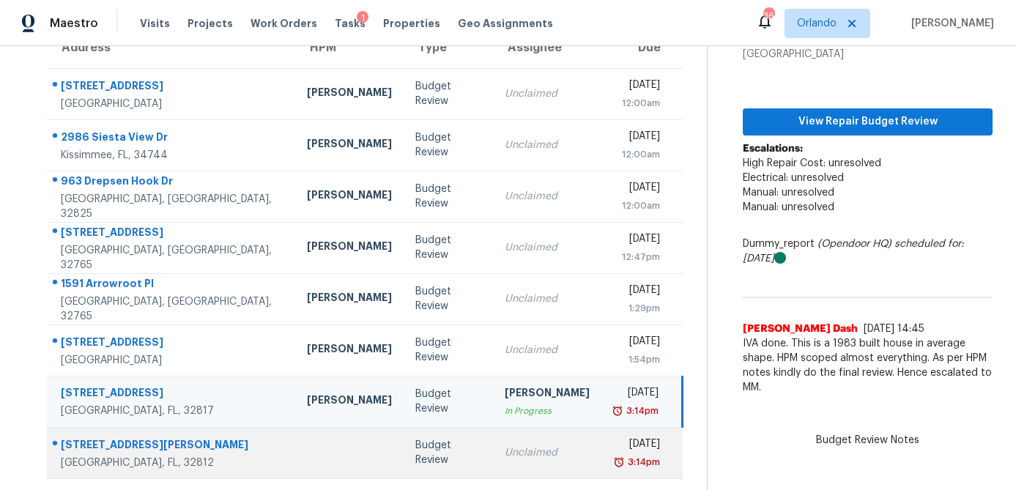
click at [212, 461] on div "[GEOGRAPHIC_DATA], FL, 32812" at bounding box center [172, 463] width 223 height 15
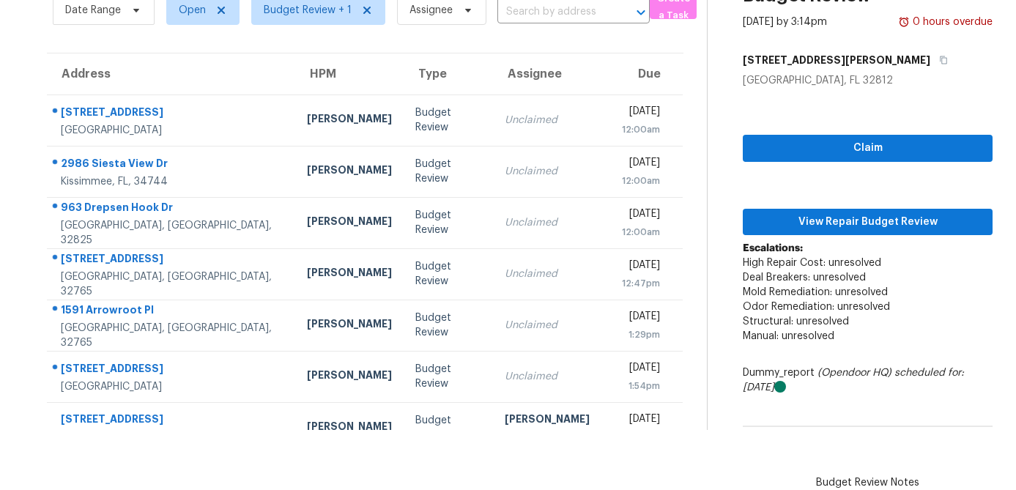
scroll to position [0, 0]
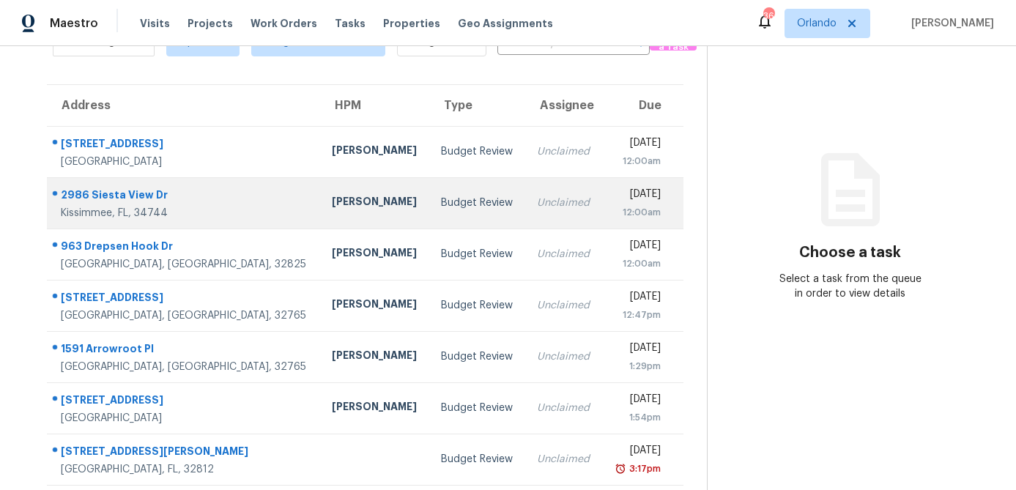
scroll to position [92, 0]
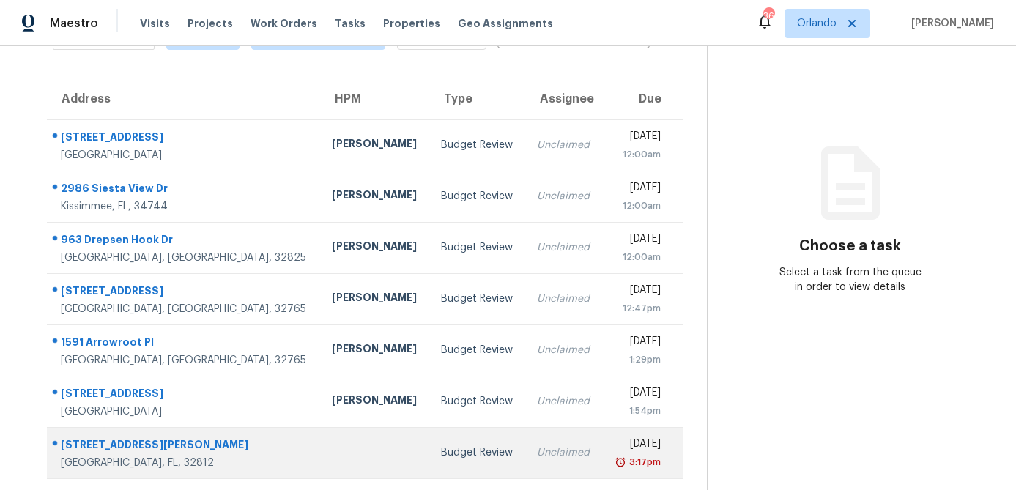
click at [320, 434] on td at bounding box center [374, 452] width 109 height 51
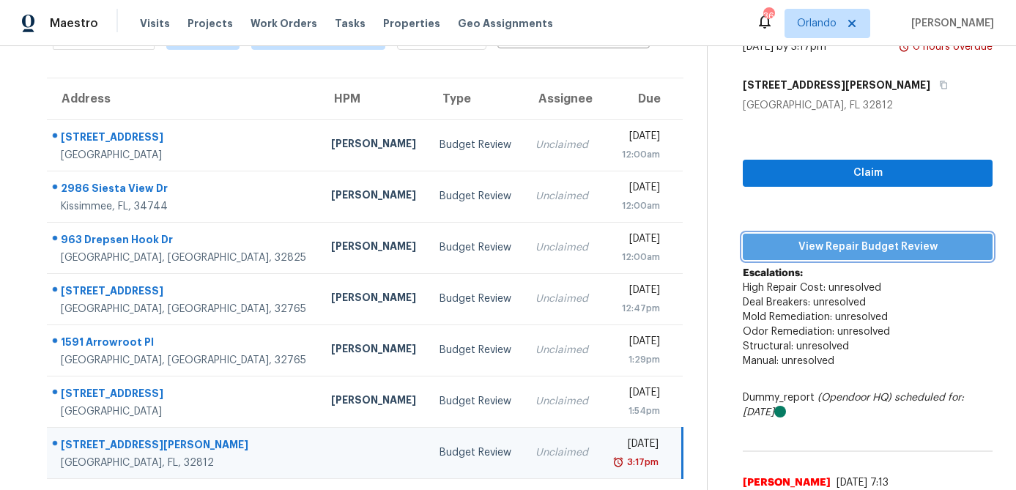
click at [875, 238] on span "View Repair Budget Review" at bounding box center [867, 247] width 226 height 18
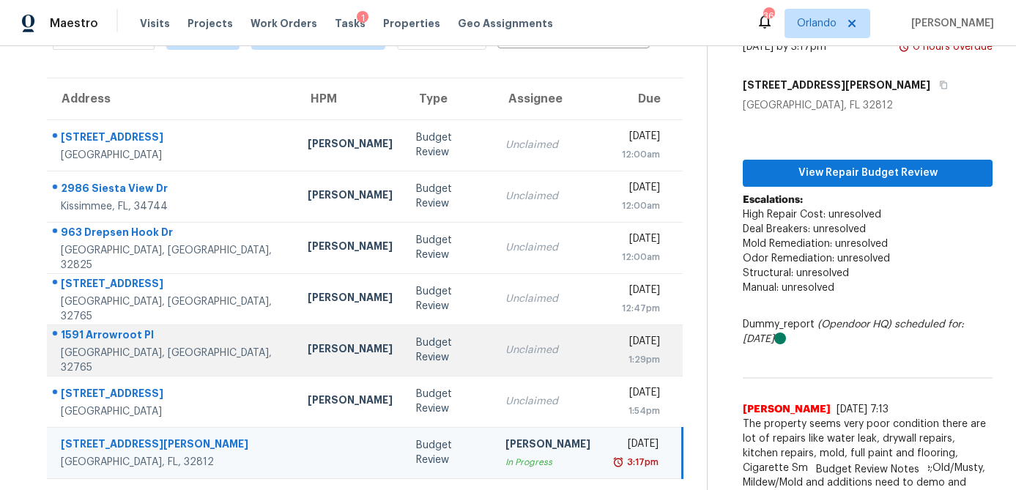
scroll to position [143, 0]
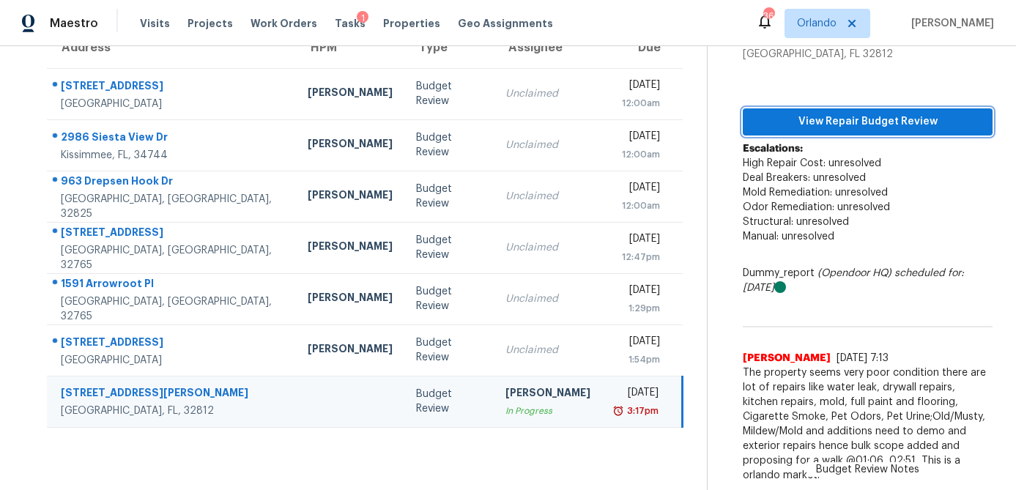
click at [894, 113] on span "View Repair Budget Review" at bounding box center [867, 122] width 226 height 18
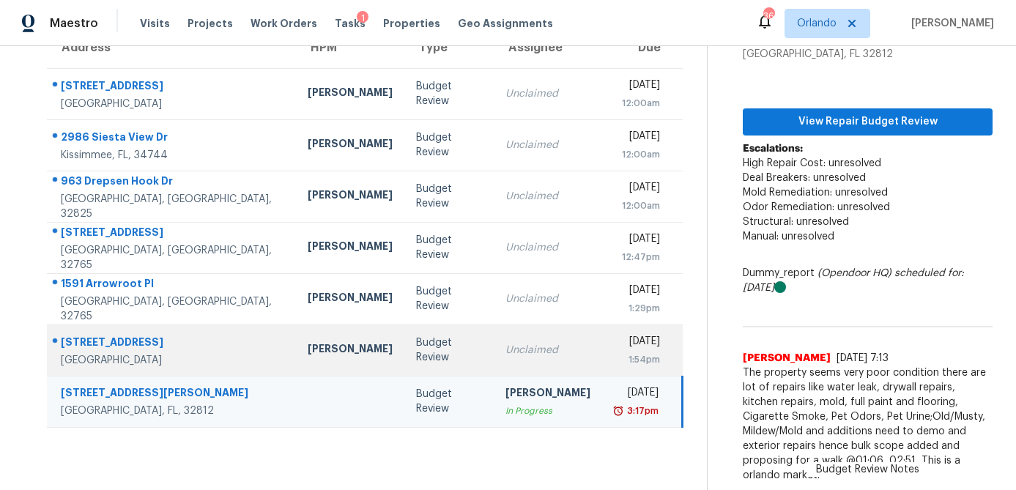
click at [416, 344] on div "Budget Review" at bounding box center [449, 349] width 66 height 29
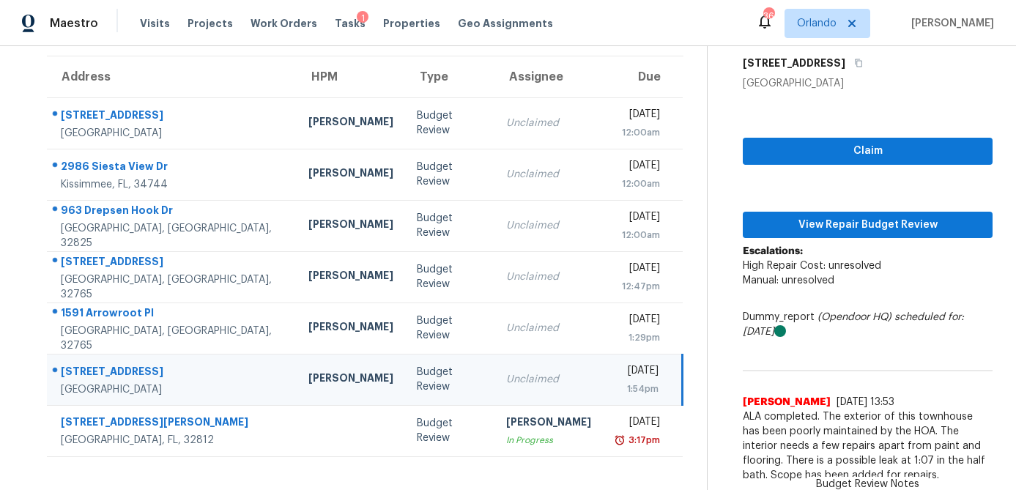
scroll to position [1, 0]
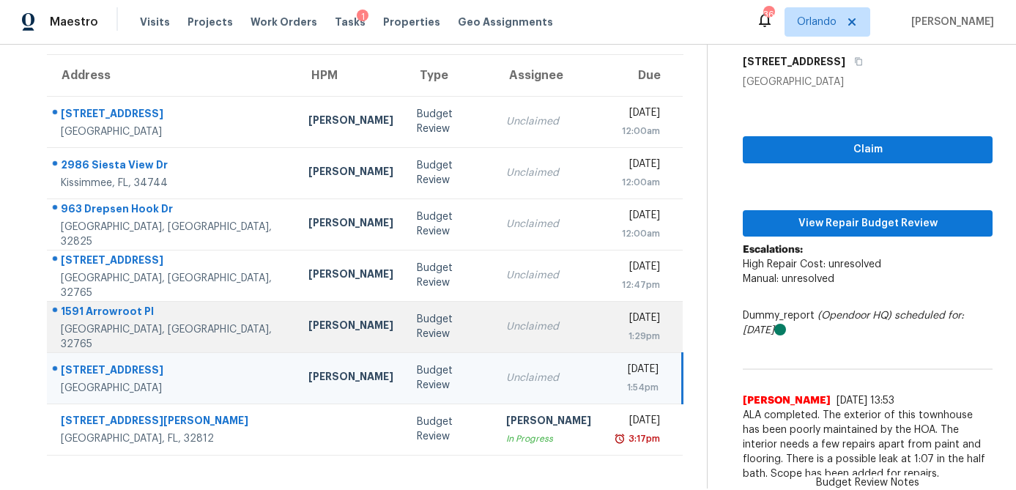
click at [329, 341] on td "Tyler Pegram" at bounding box center [351, 326] width 108 height 51
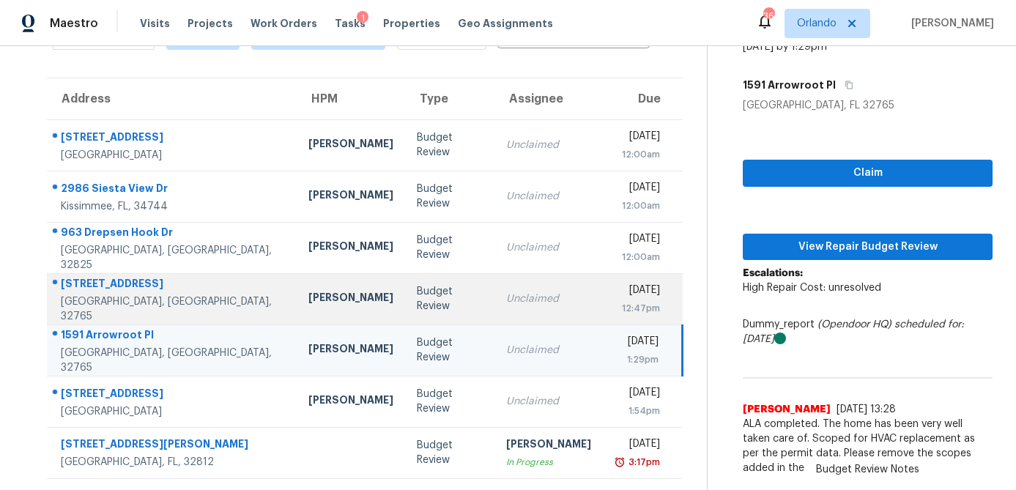
click at [309, 302] on div "[PERSON_NAME]" at bounding box center [350, 299] width 85 height 18
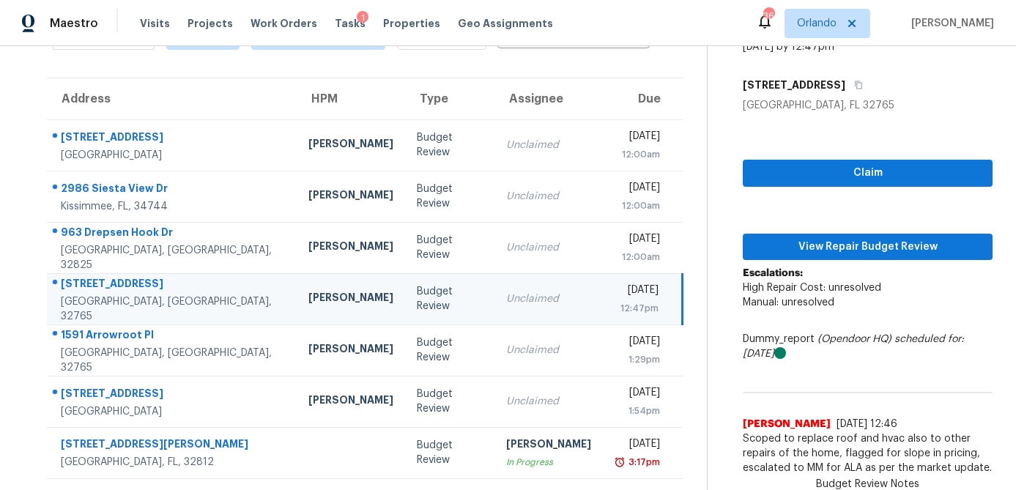
scroll to position [1, 0]
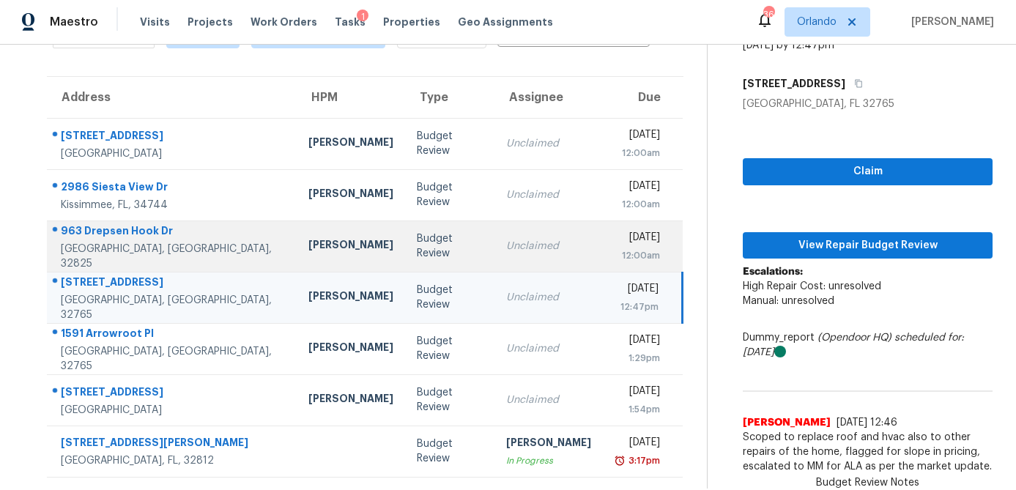
click at [308, 237] on div "[PERSON_NAME]" at bounding box center [350, 246] width 85 height 18
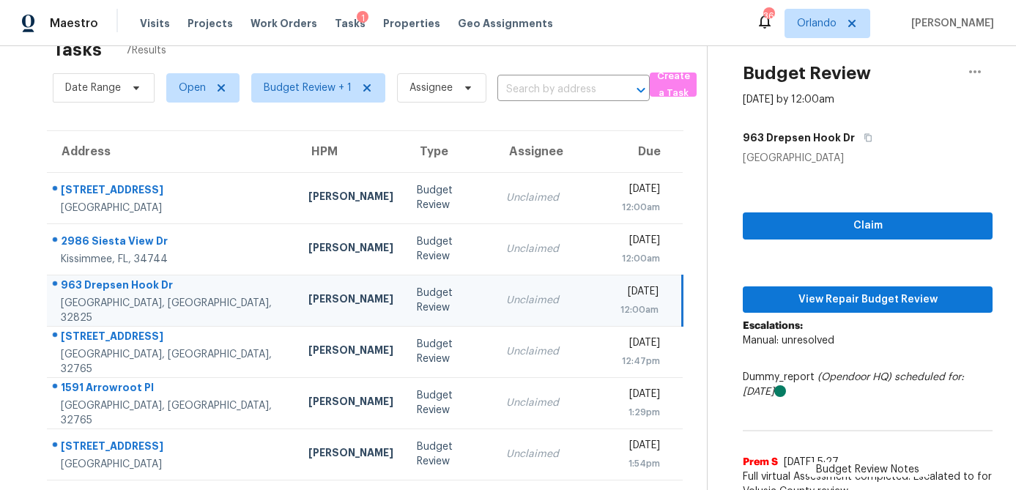
scroll to position [0, 0]
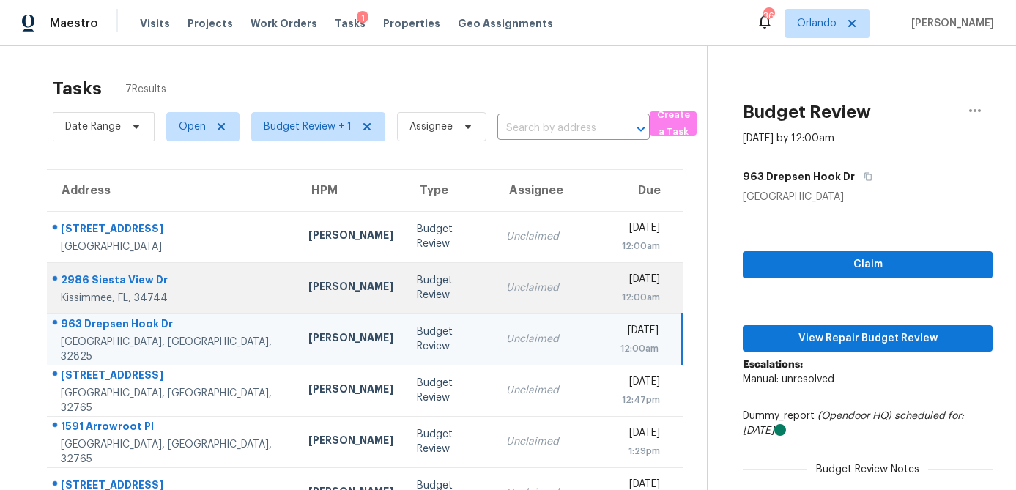
click at [320, 283] on div "Samuel Rivera" at bounding box center [350, 288] width 85 height 18
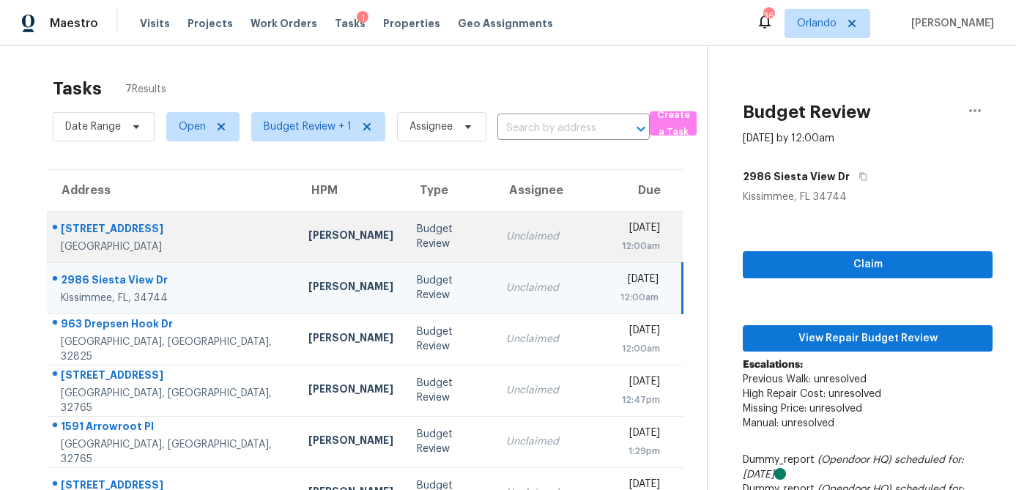
click at [308, 245] on div "Carl Biederman" at bounding box center [350, 237] width 85 height 18
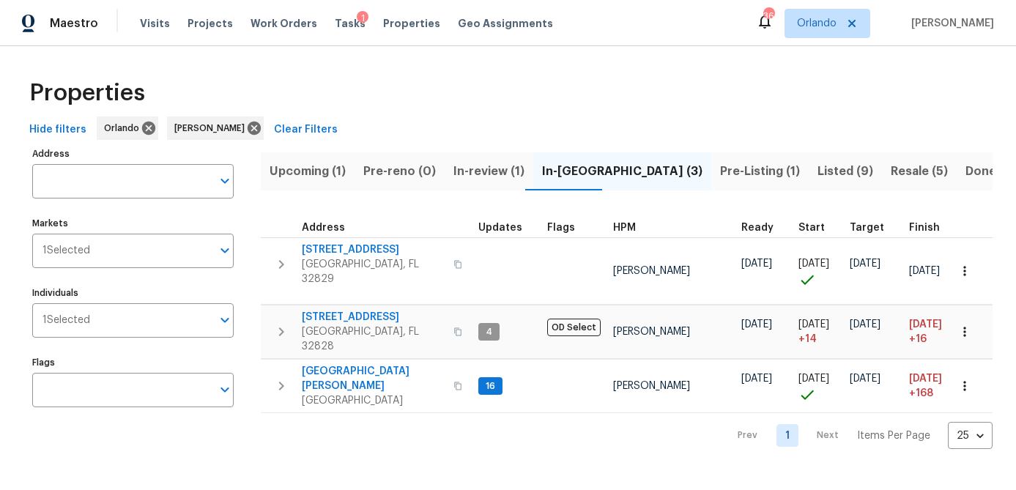
click at [61, 133] on span "Hide filters" at bounding box center [57, 130] width 57 height 18
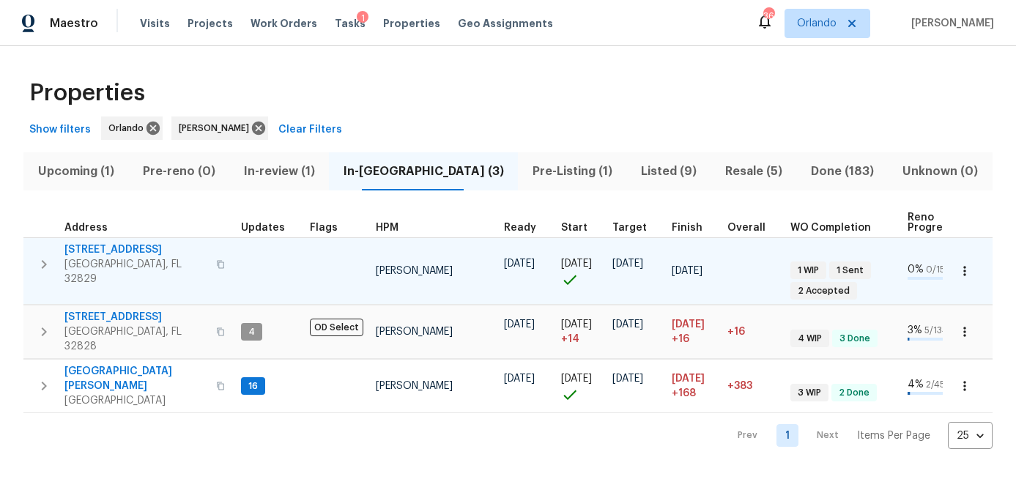
click at [140, 248] on span "7143 Lake Carlisle Blvd" at bounding box center [135, 249] width 143 height 15
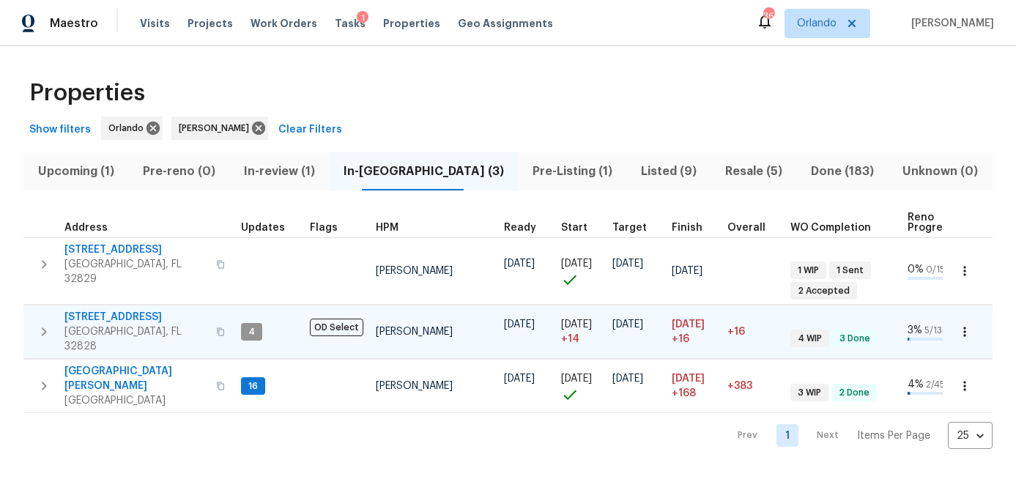
click at [141, 313] on span "2609 Windsorgate Ln" at bounding box center [135, 317] width 143 height 15
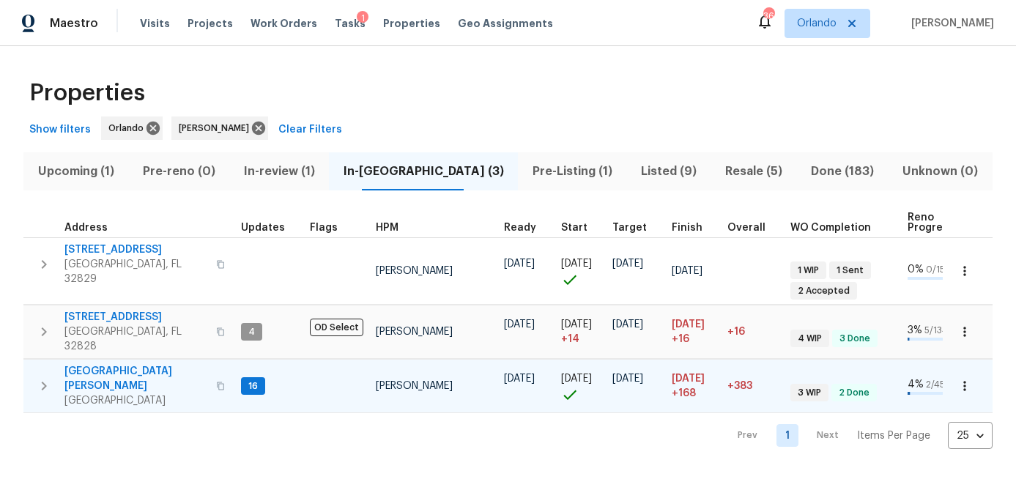
click at [128, 364] on span "7618 Brockbank Dr" at bounding box center [135, 378] width 143 height 29
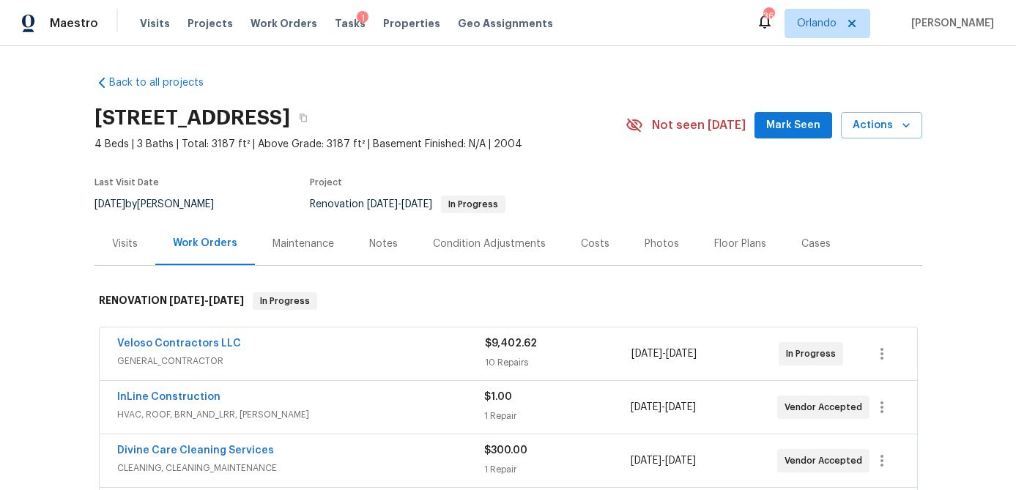
click at [789, 121] on span "Mark Seen" at bounding box center [793, 125] width 54 height 18
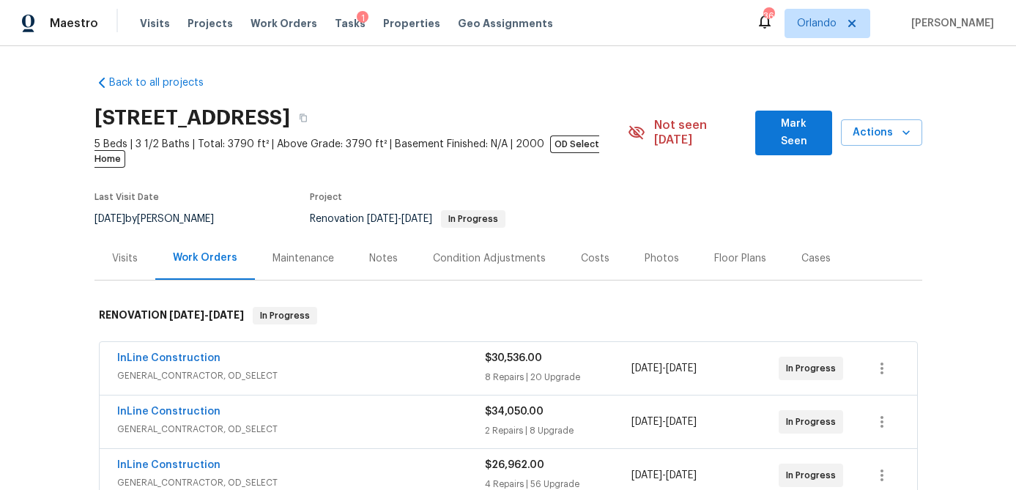
click at [804, 133] on span "Mark Seen" at bounding box center [793, 133] width 53 height 36
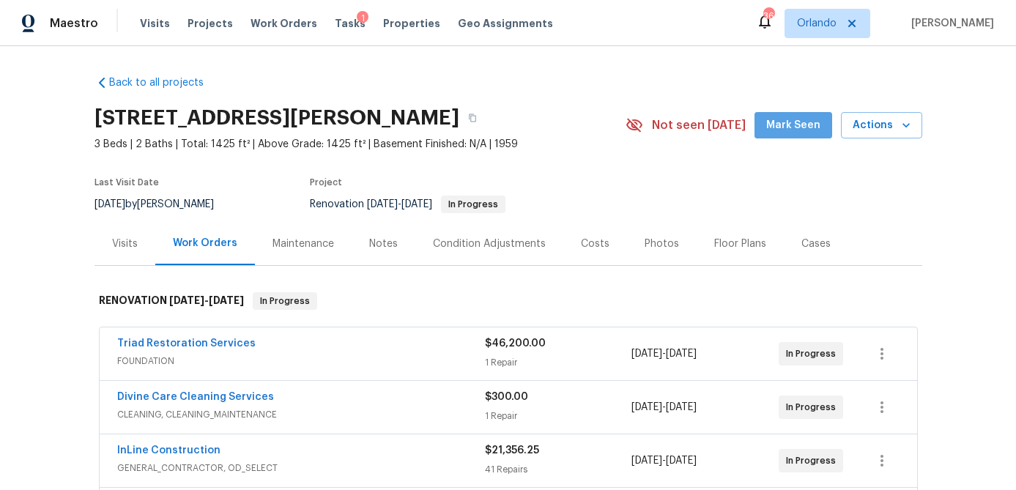
click at [803, 128] on span "Mark Seen" at bounding box center [793, 125] width 54 height 18
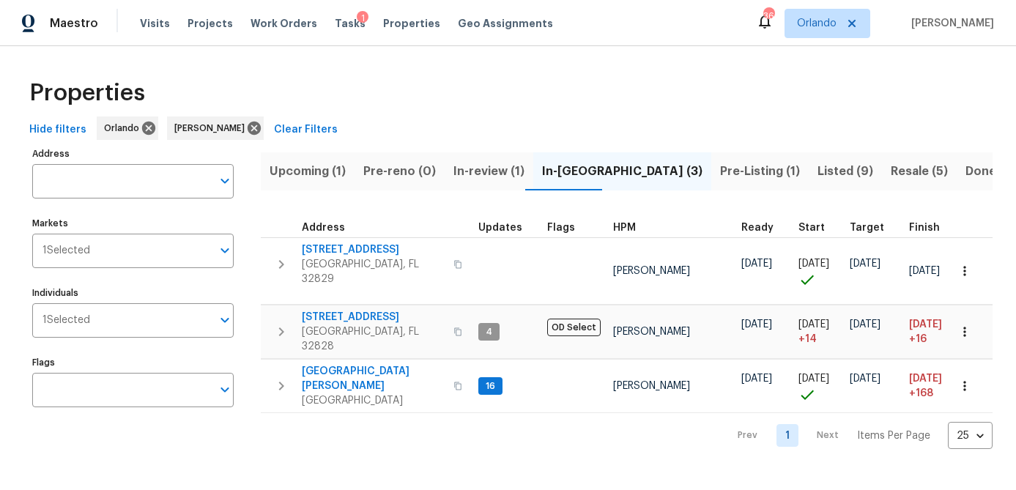
click at [70, 137] on span "Hide filters" at bounding box center [57, 130] width 57 height 18
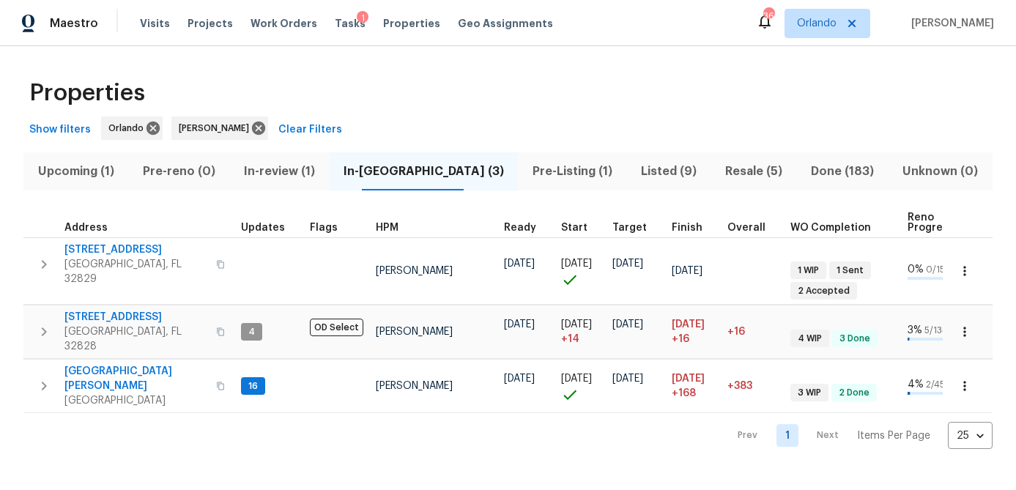
click at [534, 174] on span "Pre-Listing (1)" at bounding box center [572, 171] width 91 height 21
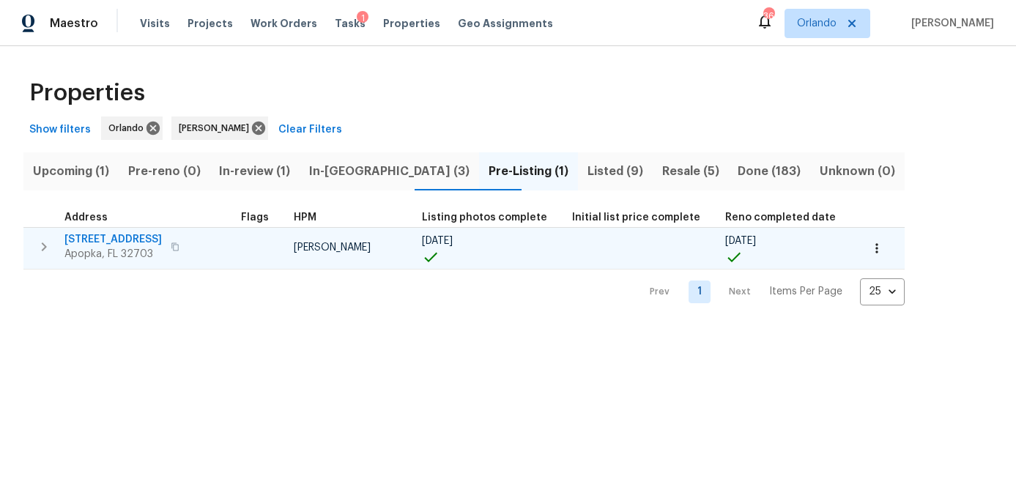
click at [144, 239] on span "1906 Sunbow Ave" at bounding box center [112, 239] width 97 height 15
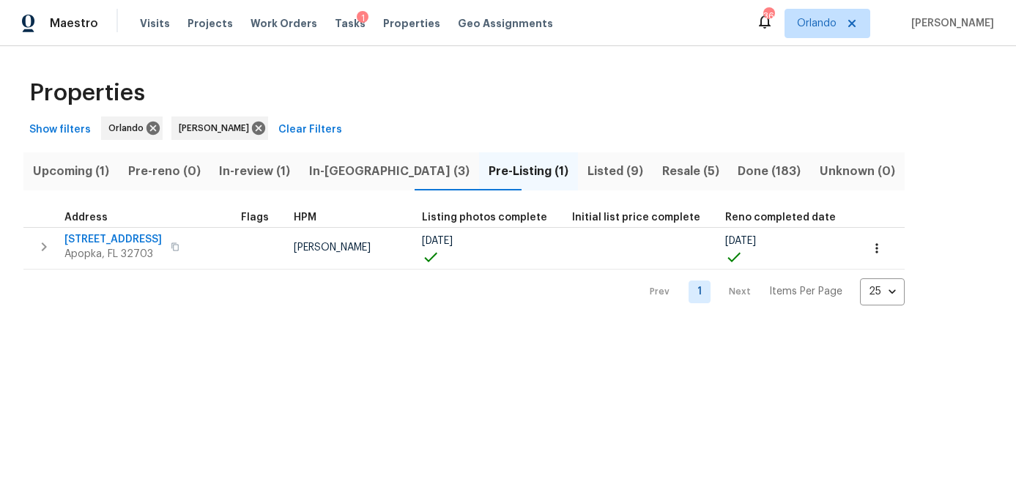
click at [387, 193] on div "Upcoming (1) Pre-reno (0) In-review (1) In-reno (3) Pre-Listing (1) Listed (9) …" at bounding box center [463, 225] width 881 height 162
click at [388, 171] on span "In-reno (3)" at bounding box center [389, 171] width 162 height 21
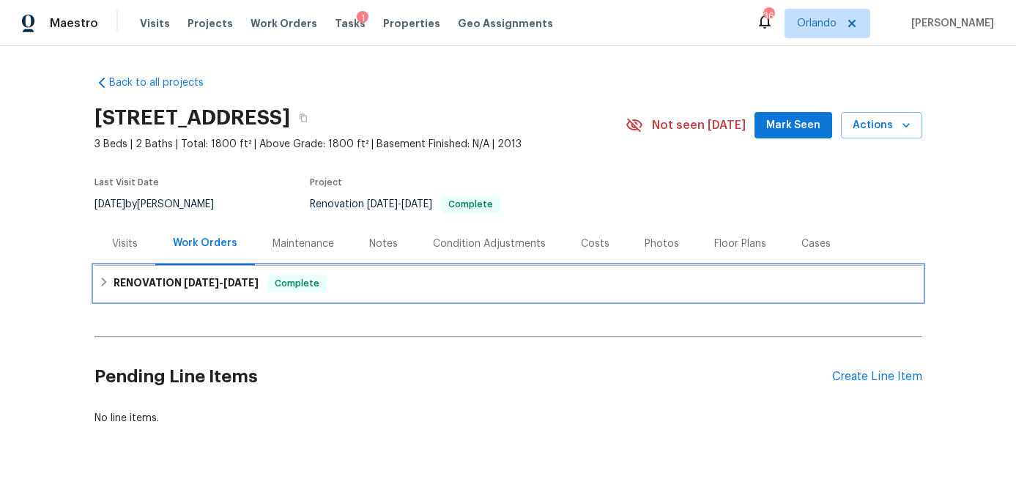
click at [390, 294] on div "RENOVATION [DATE] - [DATE] Complete" at bounding box center [508, 283] width 828 height 35
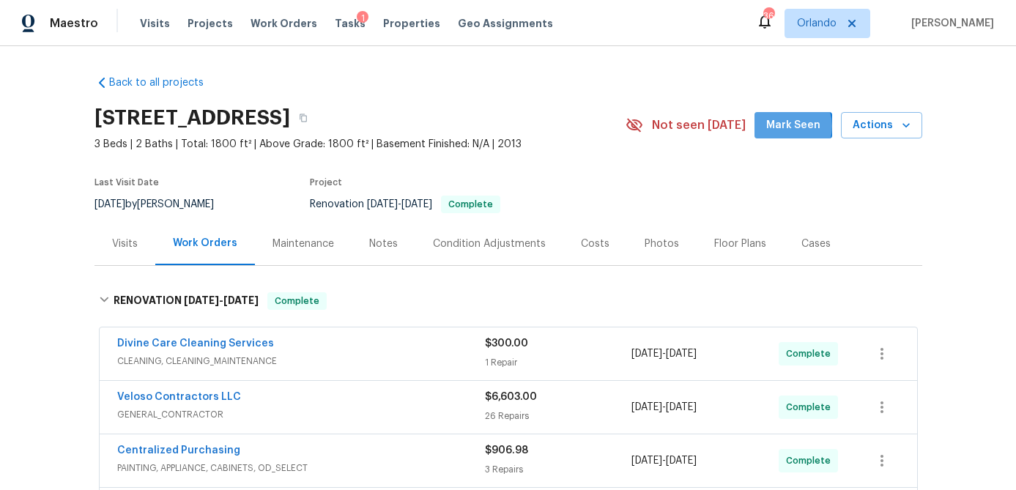
click at [791, 126] on span "Mark Seen" at bounding box center [793, 125] width 54 height 18
